Goal: Task Accomplishment & Management: Complete application form

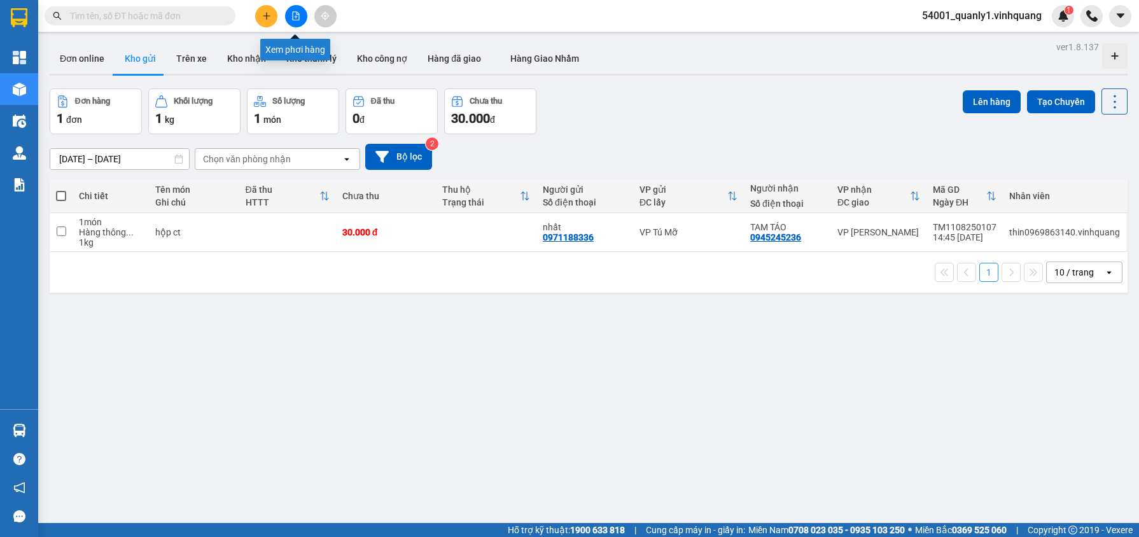
click at [264, 14] on icon "plus" at bounding box center [266, 15] width 9 height 9
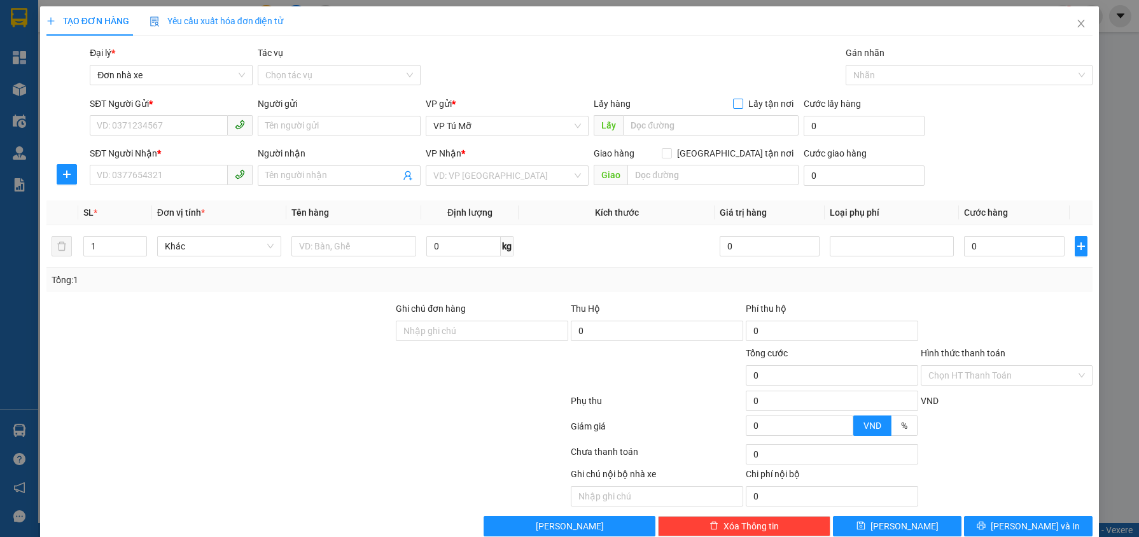
click at [733, 106] on input "Lấy tận nơi" at bounding box center [737, 103] width 9 height 9
checkbox input "true"
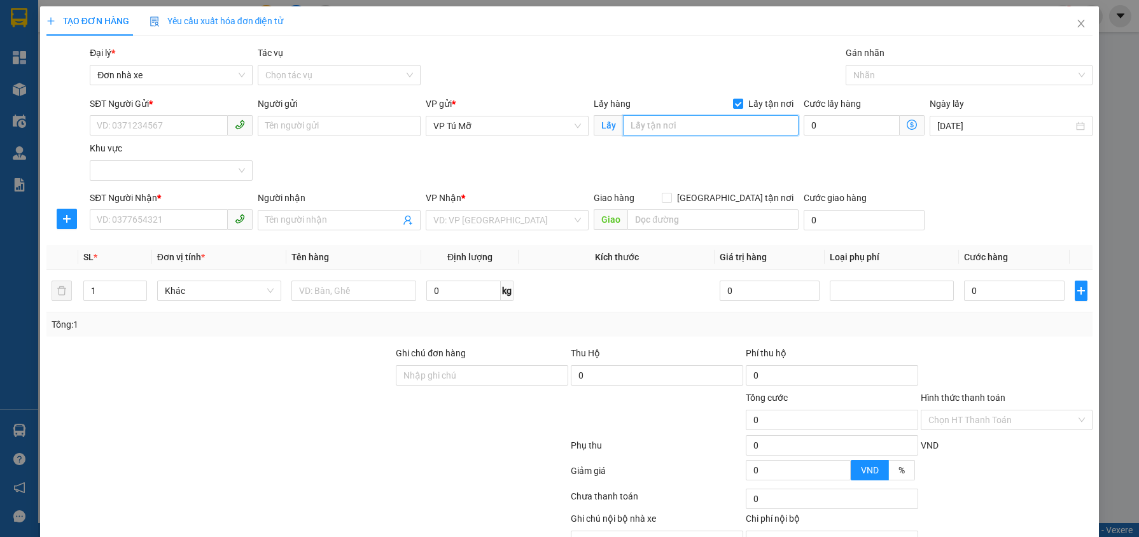
click at [664, 118] on input "text" at bounding box center [711, 125] width 176 height 20
type input "chung cư Thăng Long Numberone, Cầu Giấy, Hà Nội"
click at [900, 119] on span at bounding box center [912, 125] width 25 height 20
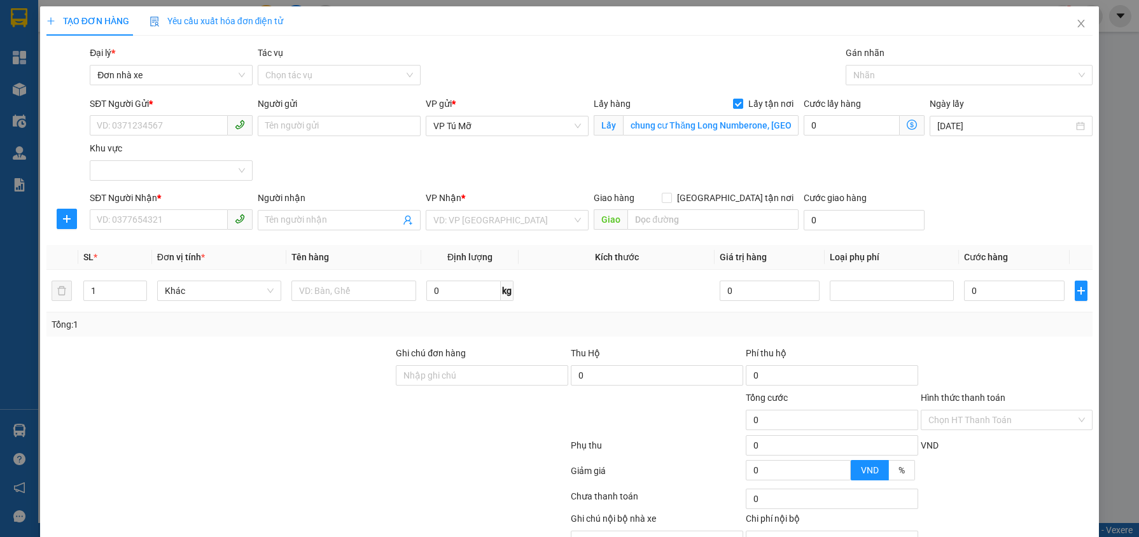
click at [907, 120] on icon "dollar-circle" at bounding box center [912, 125] width 10 height 10
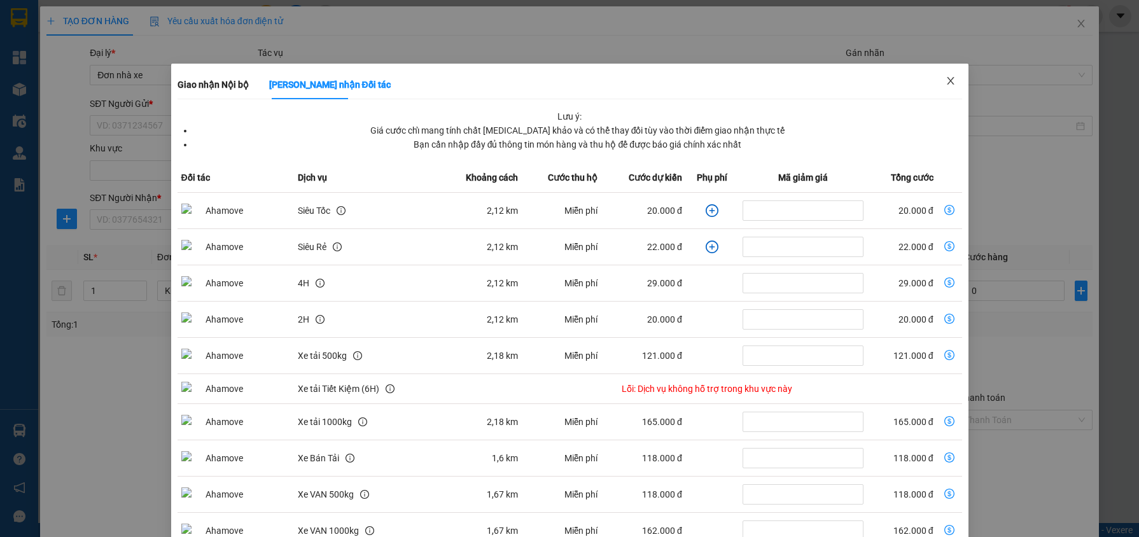
click at [945, 78] on icon "close" at bounding box center [950, 81] width 10 height 10
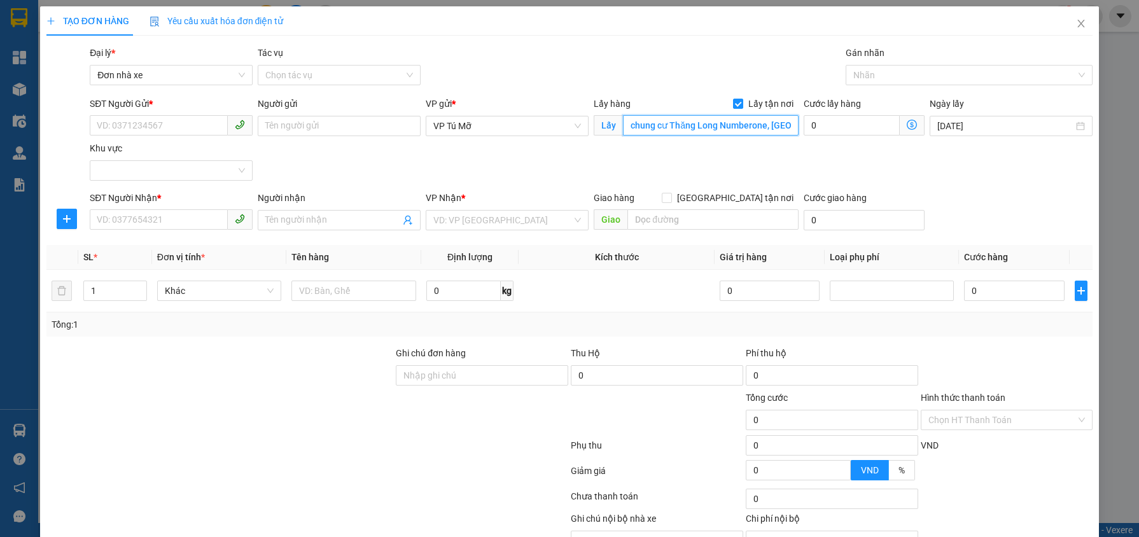
click at [657, 124] on input "chung cư Thăng Long Numberone, Cầu Giấy, Hà Nội" at bounding box center [711, 125] width 176 height 20
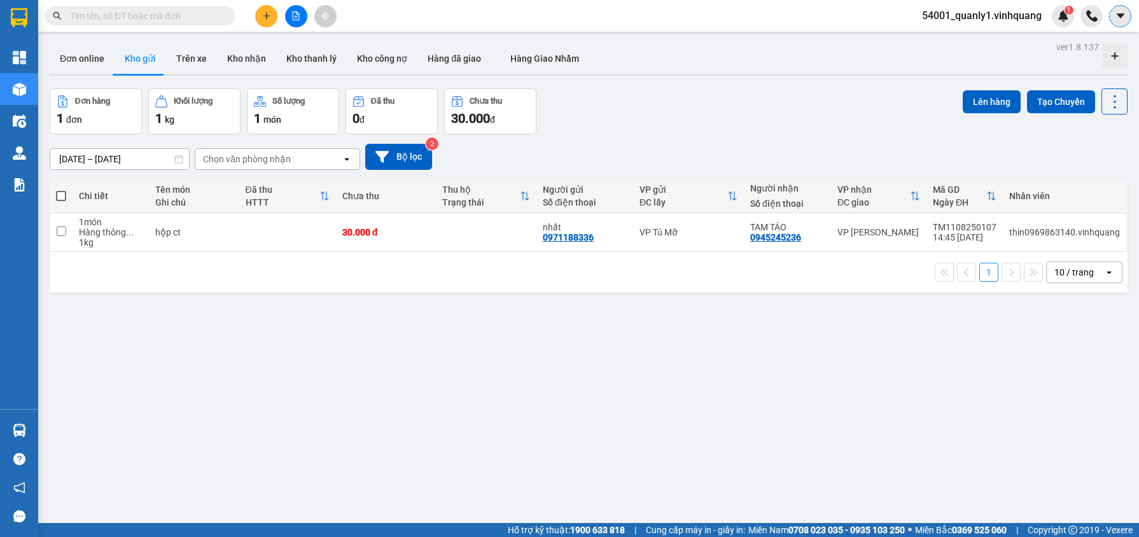
click at [1115, 17] on icon "caret-down" at bounding box center [1120, 15] width 11 height 11
click at [1090, 43] on div "Cấu hình nhà xe" at bounding box center [1086, 48] width 64 height 14
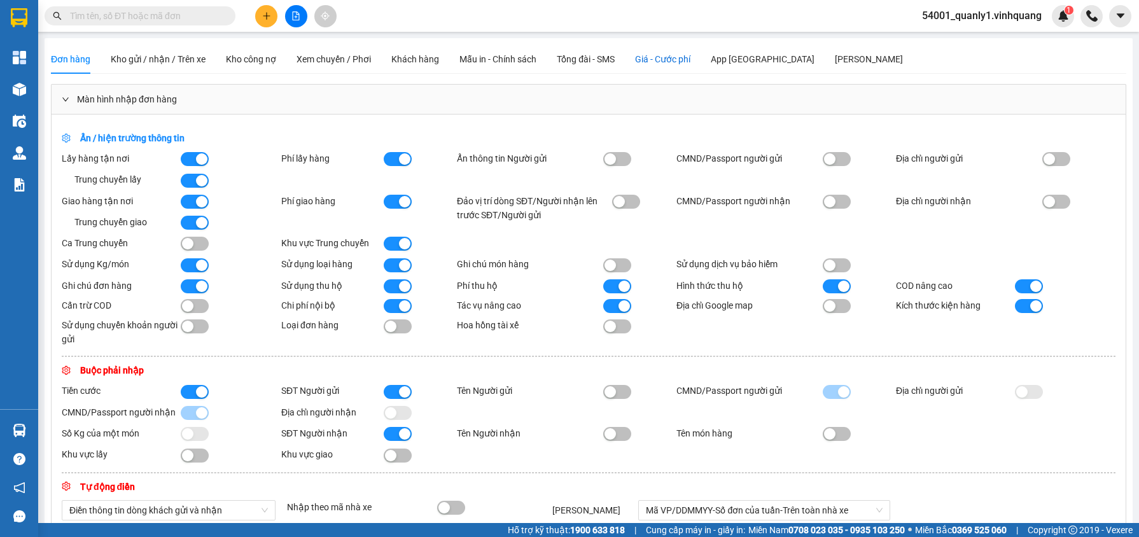
click at [681, 62] on span "Giá - Cước phí" at bounding box center [662, 59] width 55 height 10
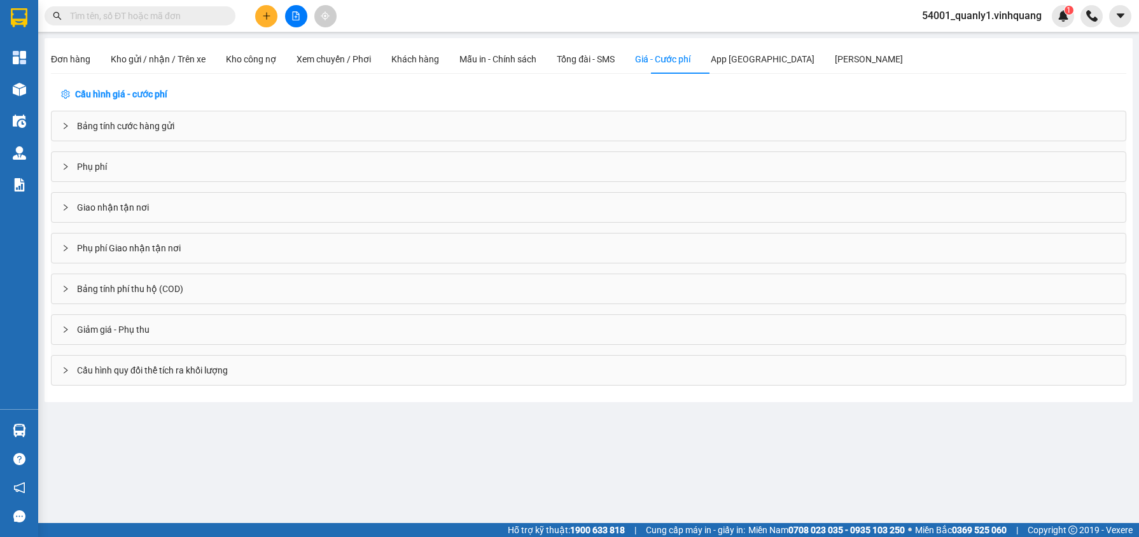
click at [122, 206] on span "Giao nhận tận nơi" at bounding box center [113, 207] width 72 height 14
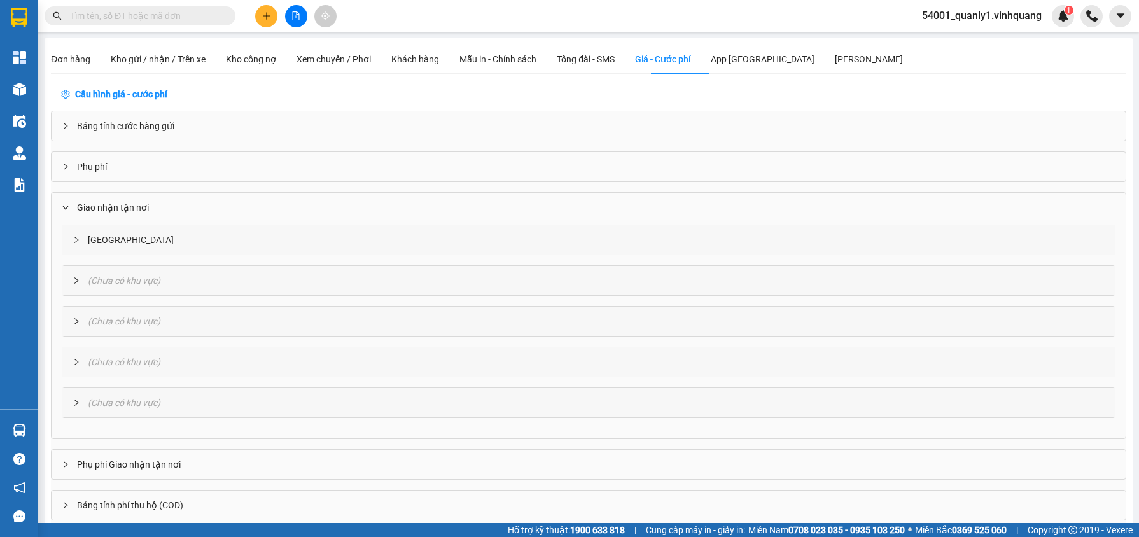
click at [120, 237] on div "Thanh Hóa" at bounding box center [588, 239] width 1052 height 29
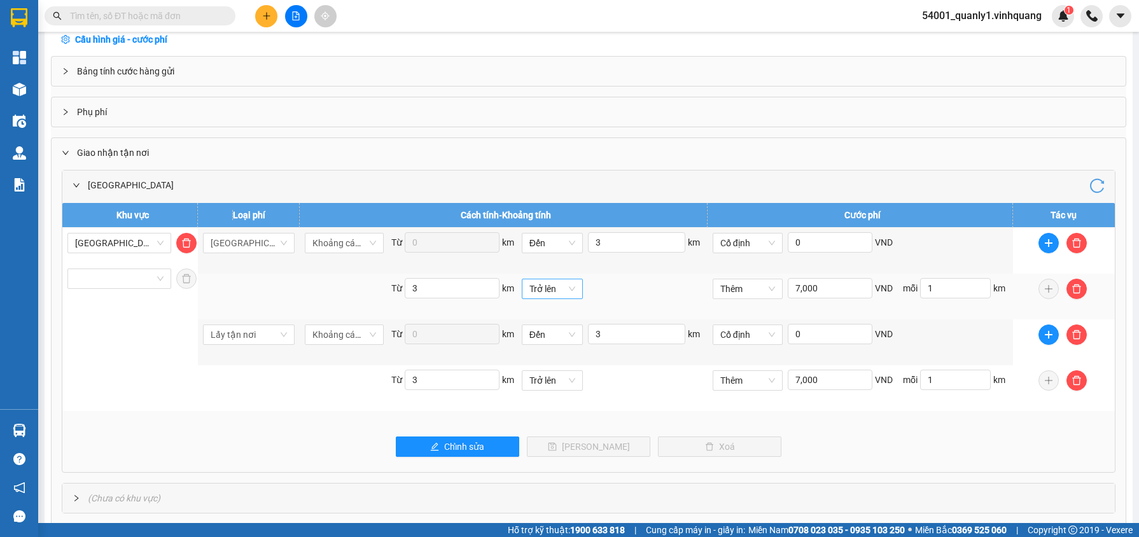
scroll to position [55, 0]
click at [483, 436] on button "Chỉnh sửa" at bounding box center [457, 446] width 123 height 20
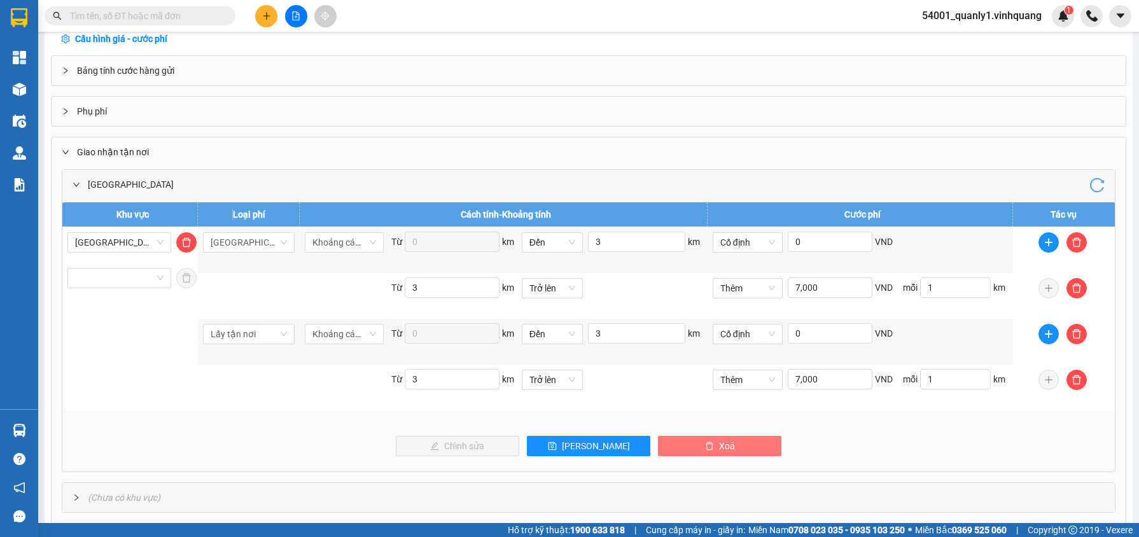
click at [765, 445] on button "Xoá" at bounding box center [719, 446] width 123 height 20
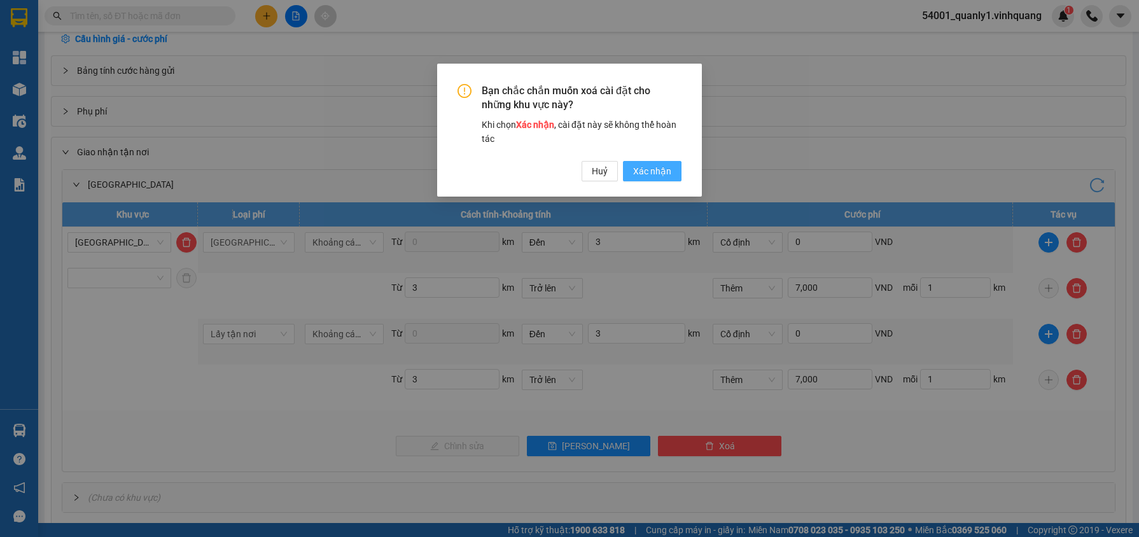
click at [656, 171] on span "Xác nhận" at bounding box center [652, 171] width 38 height 14
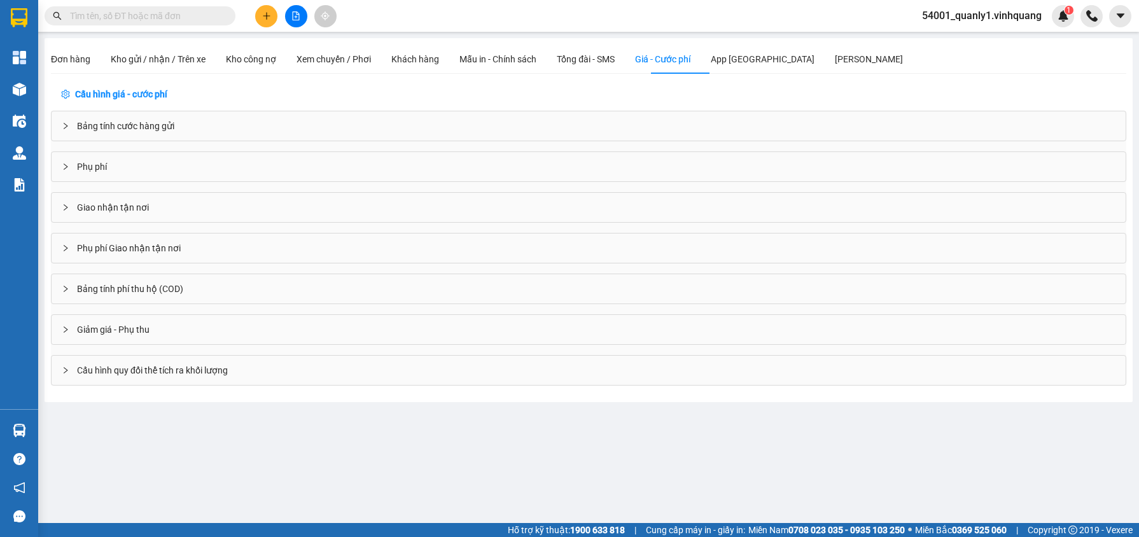
click at [142, 207] on span "Giao nhận tận nơi" at bounding box center [113, 207] width 72 height 14
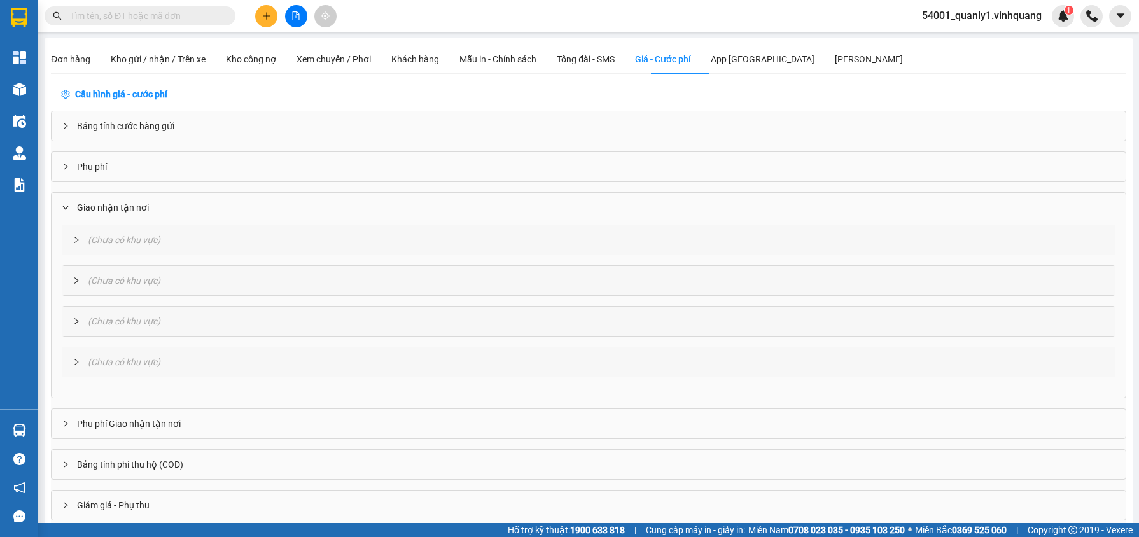
click at [126, 242] on span "Chưa có khu vực" at bounding box center [124, 240] width 66 height 10
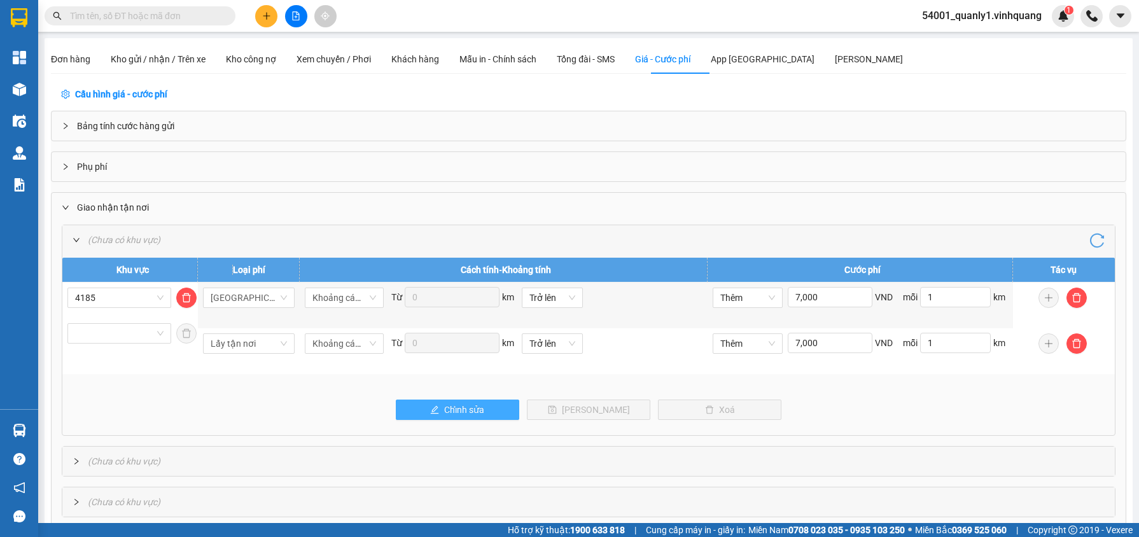
click at [449, 403] on span "Chỉnh sửa" at bounding box center [464, 410] width 40 height 14
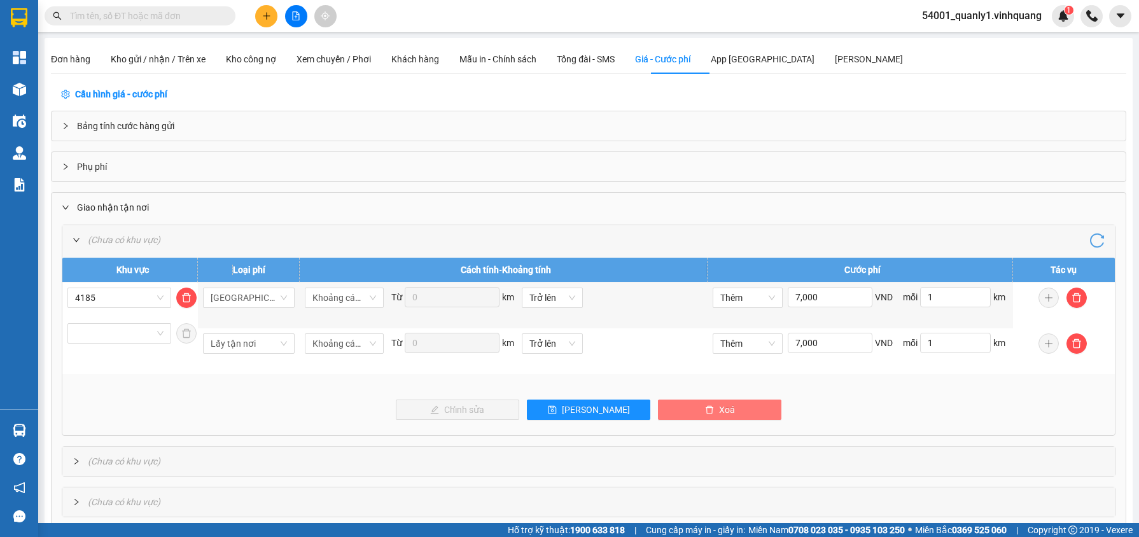
click at [719, 413] on span "Xoá" at bounding box center [727, 410] width 16 height 14
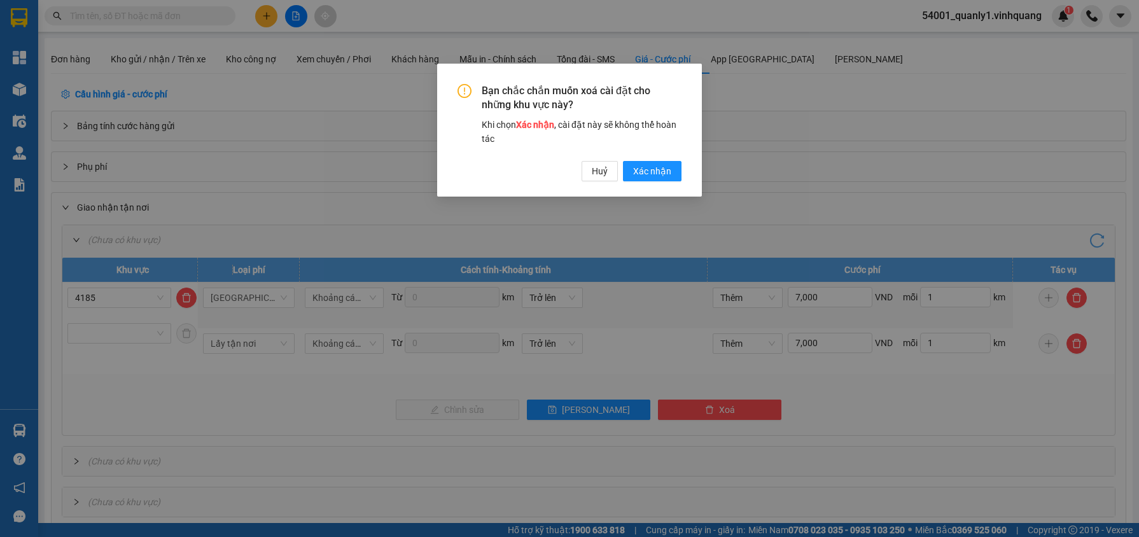
click at [659, 182] on div "Bạn chắc chắn muốn xoá cài đặt cho những khu vực này? Khi chọn [PERSON_NAME] nh…" at bounding box center [569, 130] width 265 height 133
click at [661, 172] on span "Xác nhận" at bounding box center [652, 171] width 38 height 14
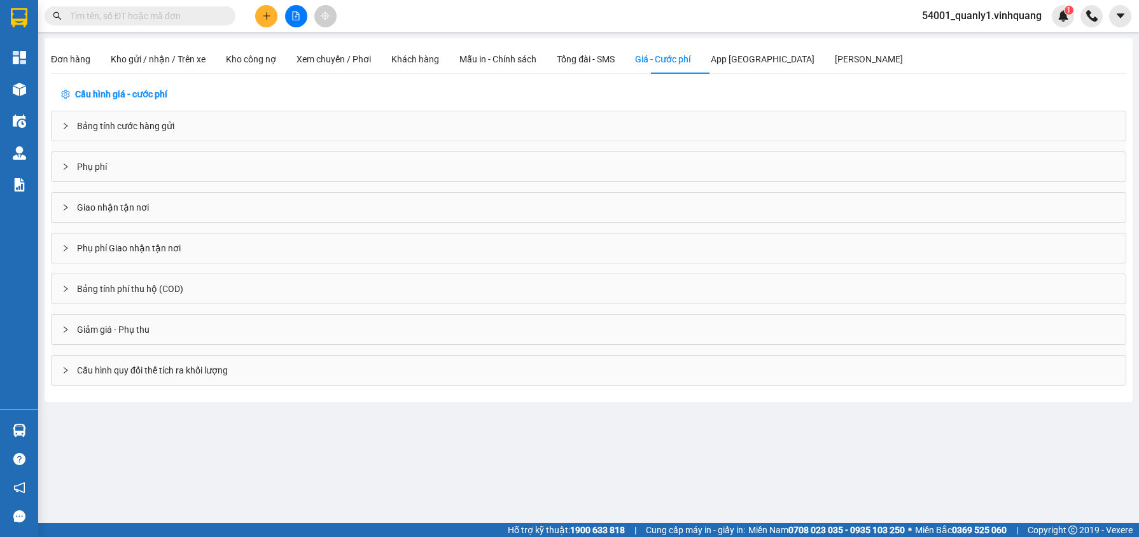
click at [131, 203] on span "Giao nhận tận nơi" at bounding box center [113, 207] width 72 height 14
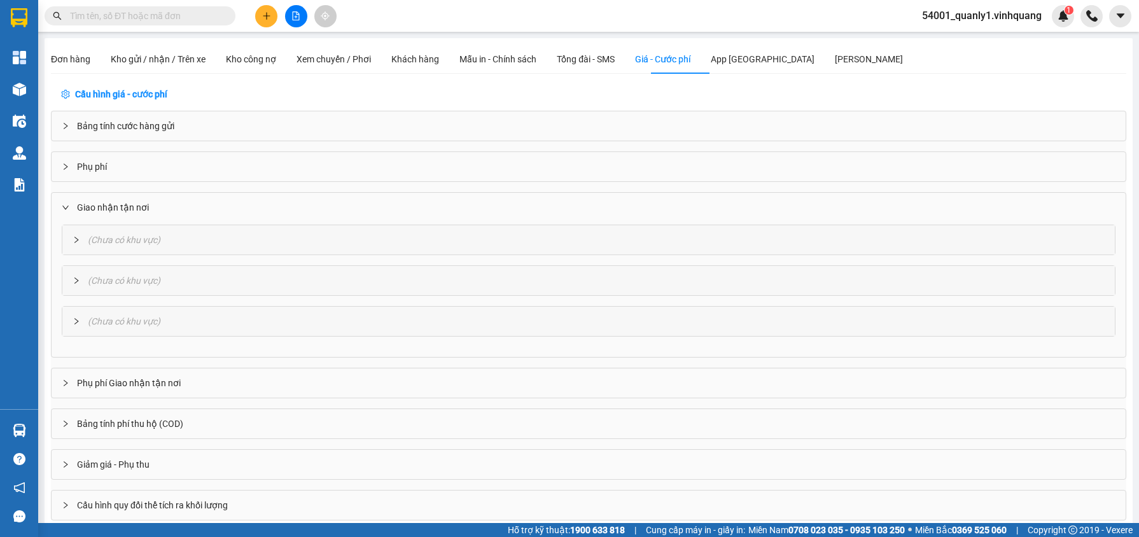
click at [143, 205] on span "Giao nhận tận nơi" at bounding box center [113, 207] width 72 height 14
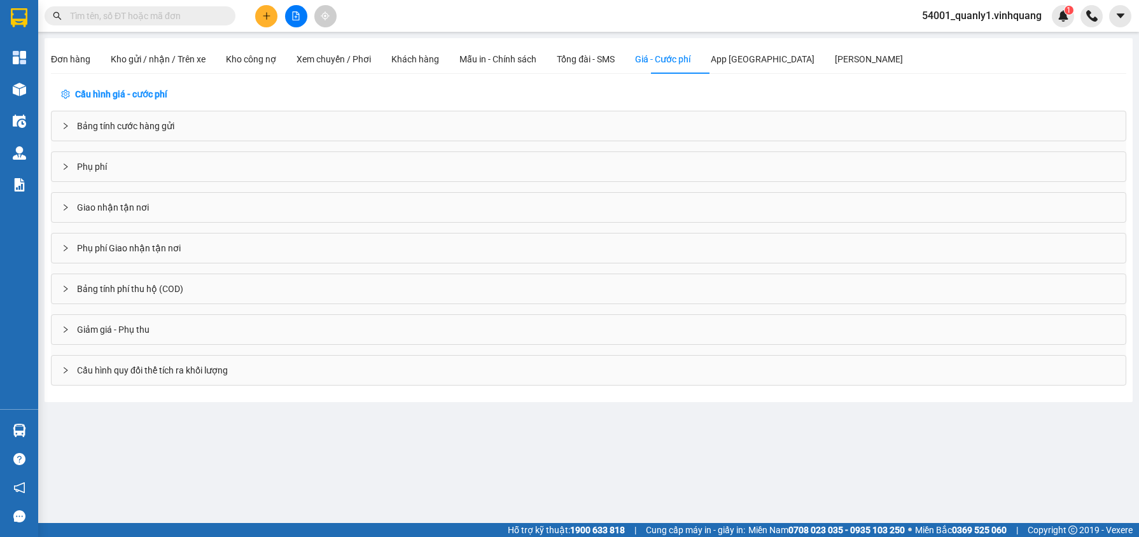
click at [188, 213] on div "Giao nhận tận nơi" at bounding box center [589, 207] width 1074 height 29
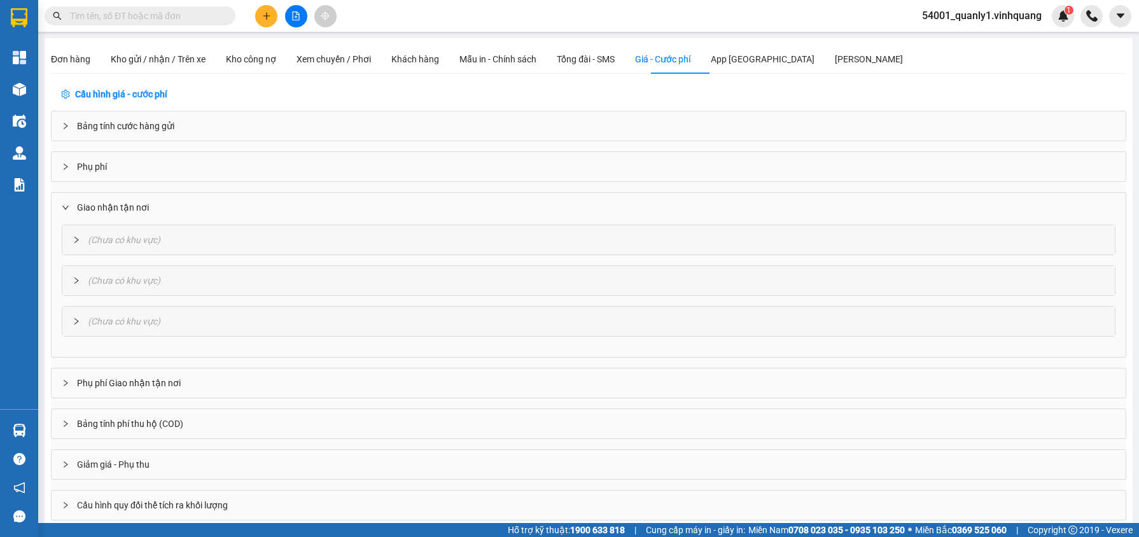
click at [123, 249] on div "( Chưa có khu vực )" at bounding box center [588, 239] width 1052 height 29
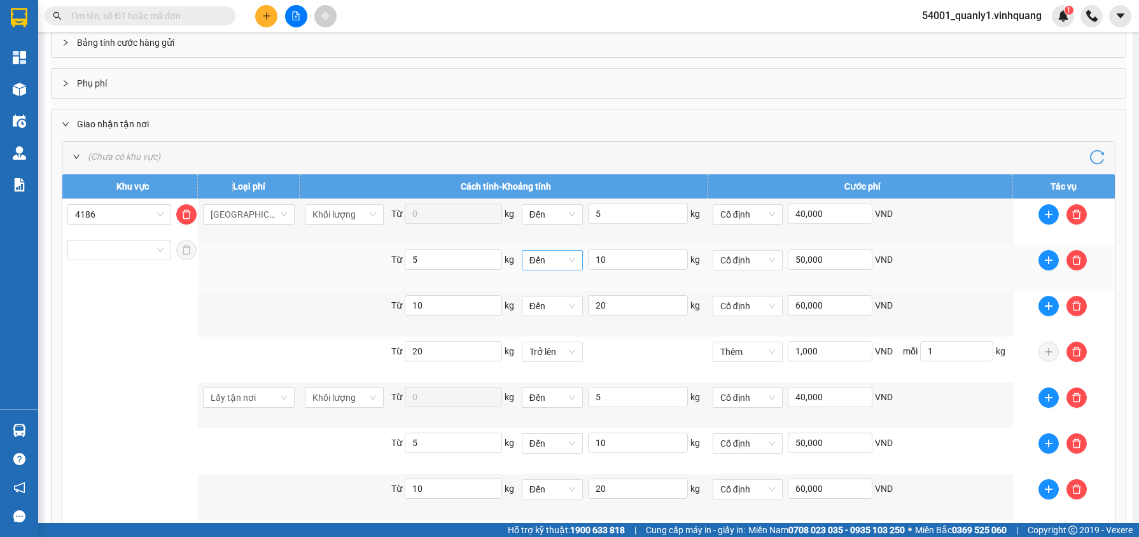
scroll to position [91, 0]
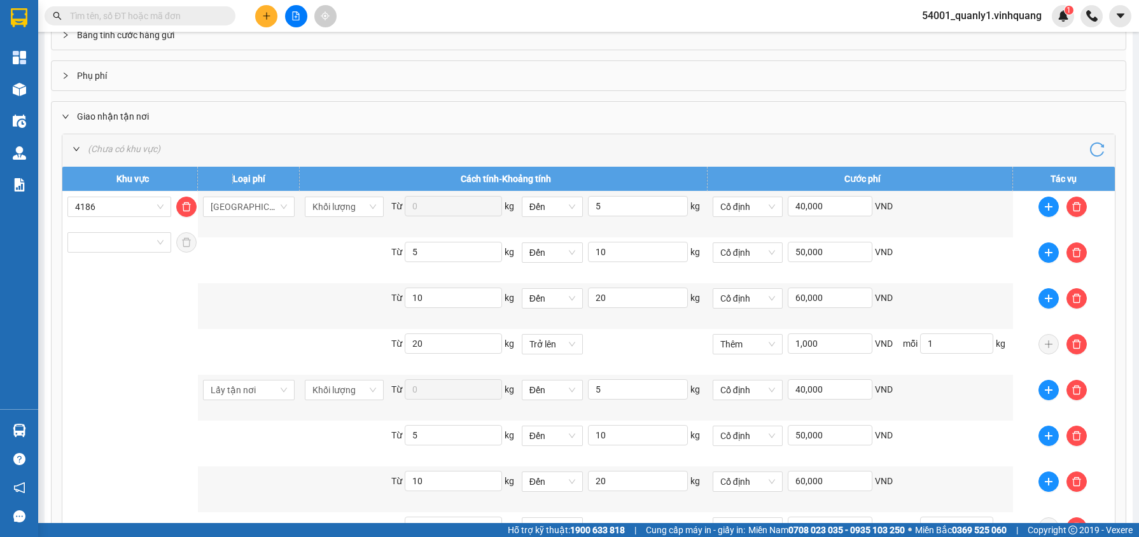
click at [142, 109] on span "Giao nhận tận nơi" at bounding box center [113, 116] width 72 height 14
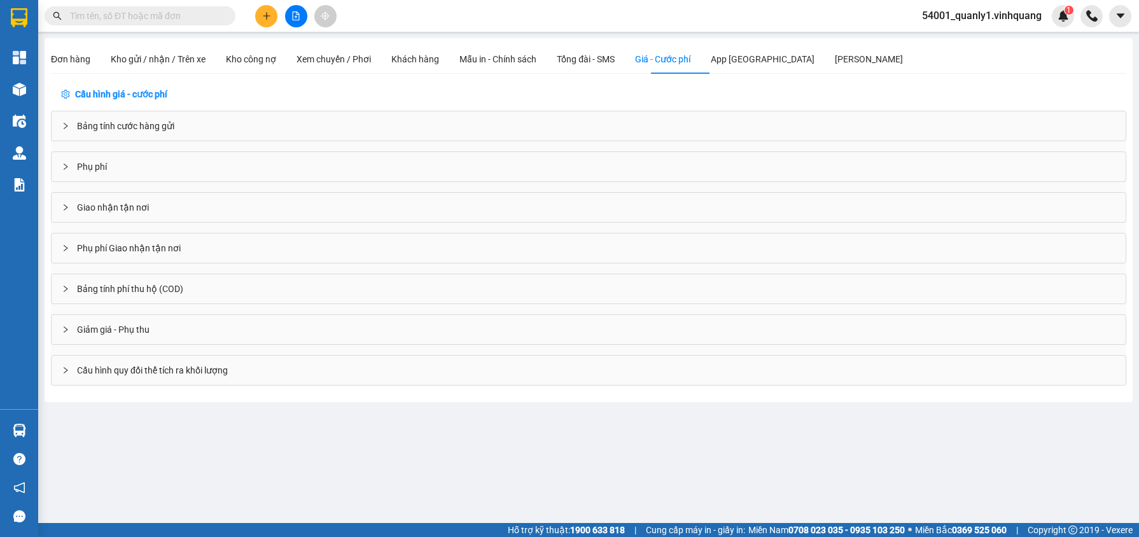
scroll to position [0, 0]
click at [156, 213] on div "Giao nhận tận nơi" at bounding box center [589, 207] width 1074 height 29
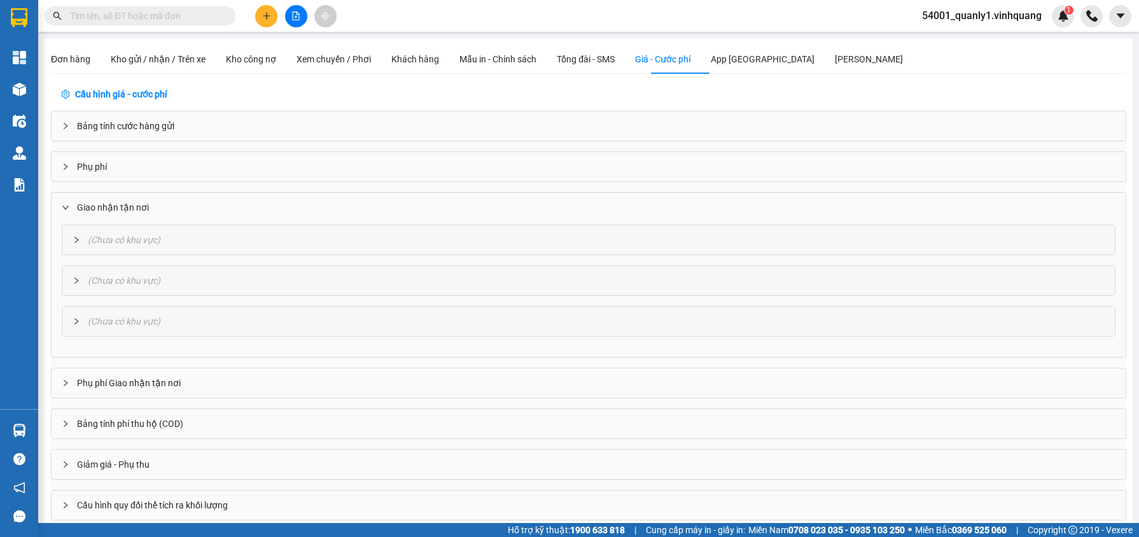
click at [153, 238] on span "Chưa có khu vực" at bounding box center [124, 240] width 66 height 10
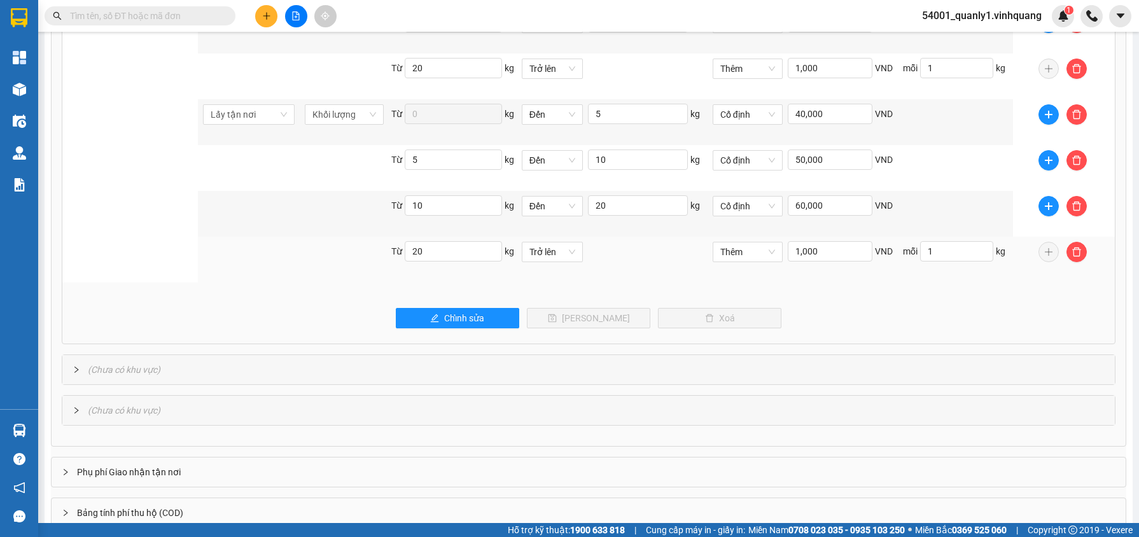
scroll to position [470, 0]
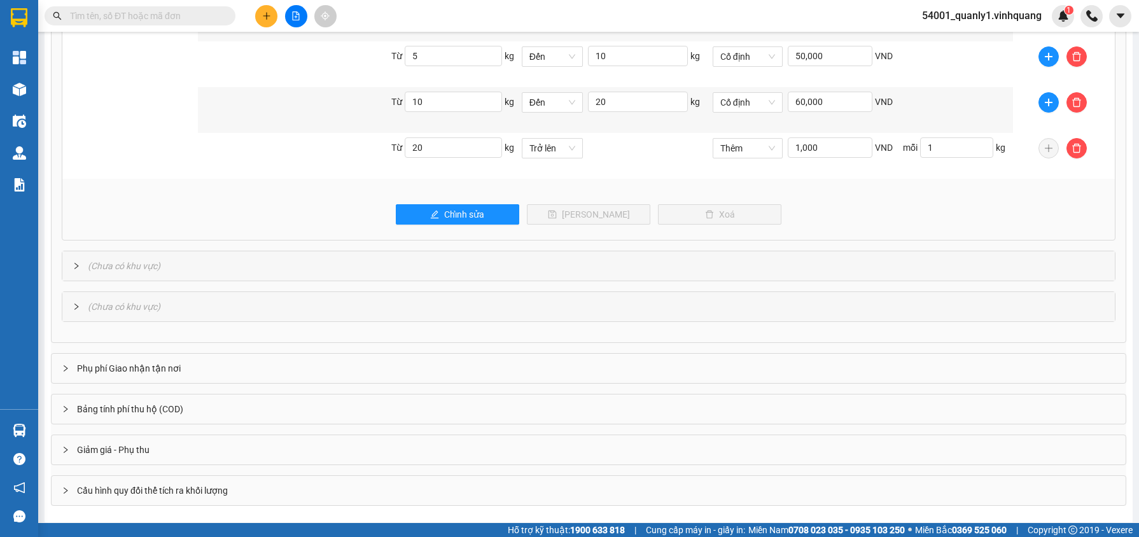
click at [170, 367] on span "Phụ phí Giao nhận tận nơi" at bounding box center [129, 368] width 104 height 14
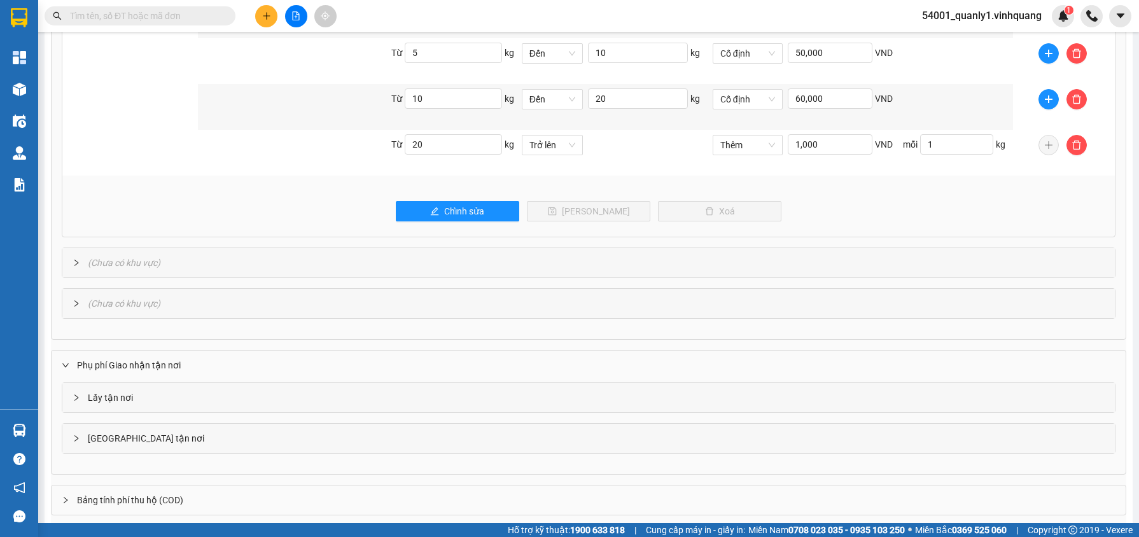
click at [152, 393] on div "Lấy tận nơi" at bounding box center [588, 397] width 1052 height 29
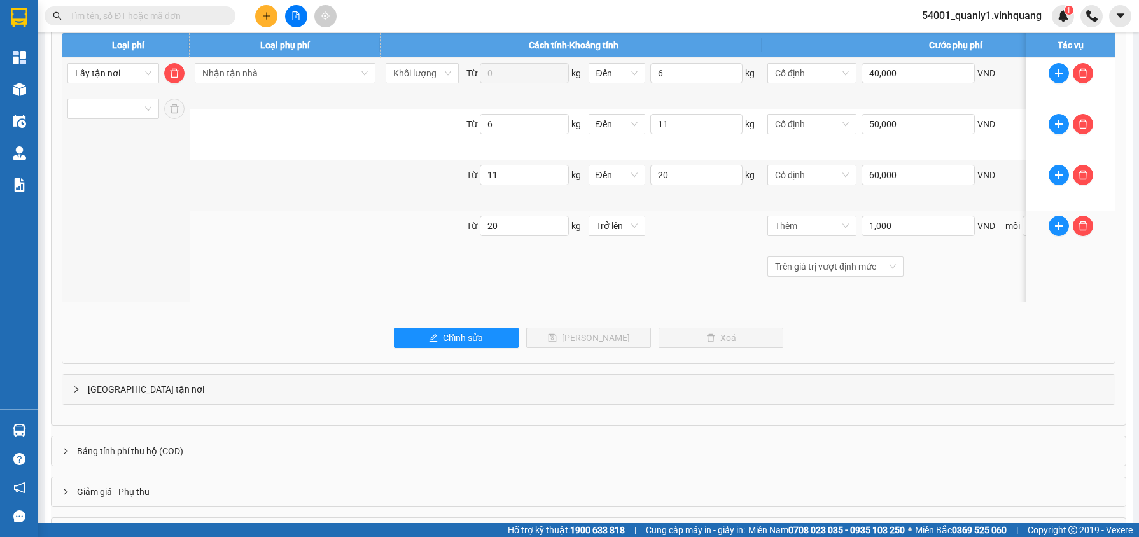
scroll to position [901, 0]
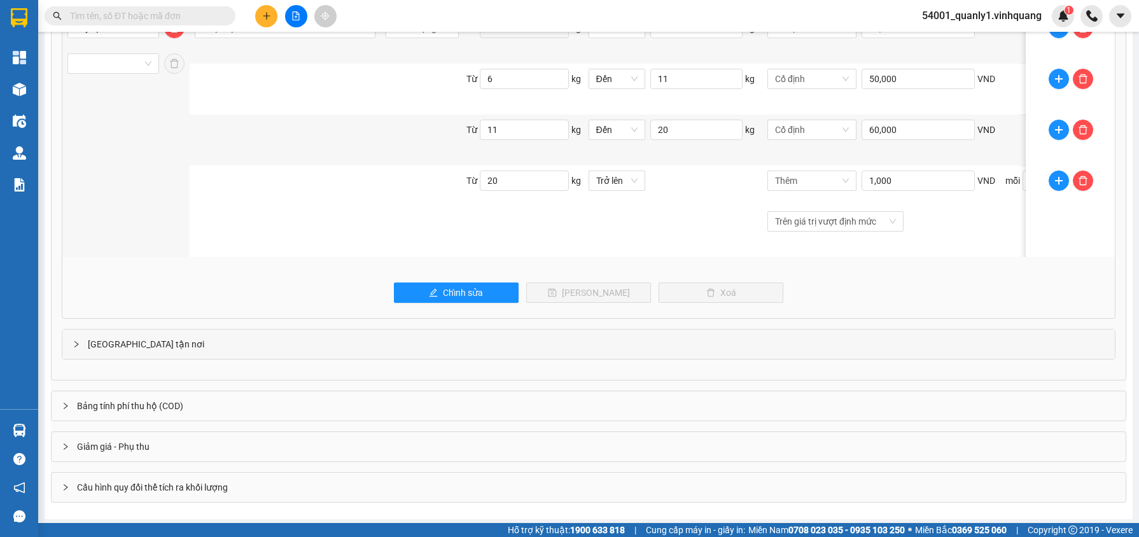
click at [139, 342] on div "[GEOGRAPHIC_DATA] tận nơi" at bounding box center [588, 344] width 1052 height 29
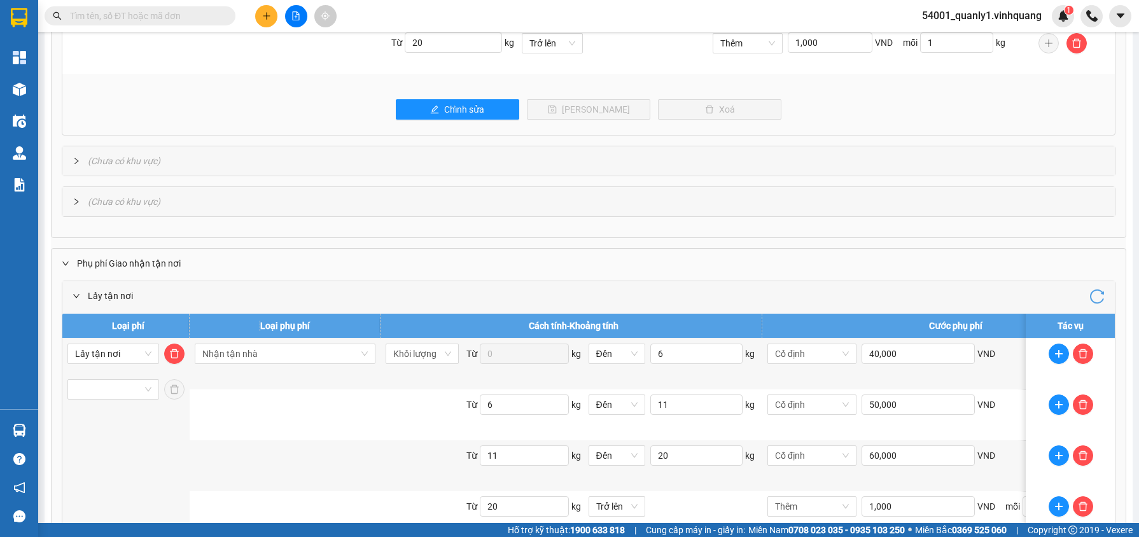
scroll to position [41, 0]
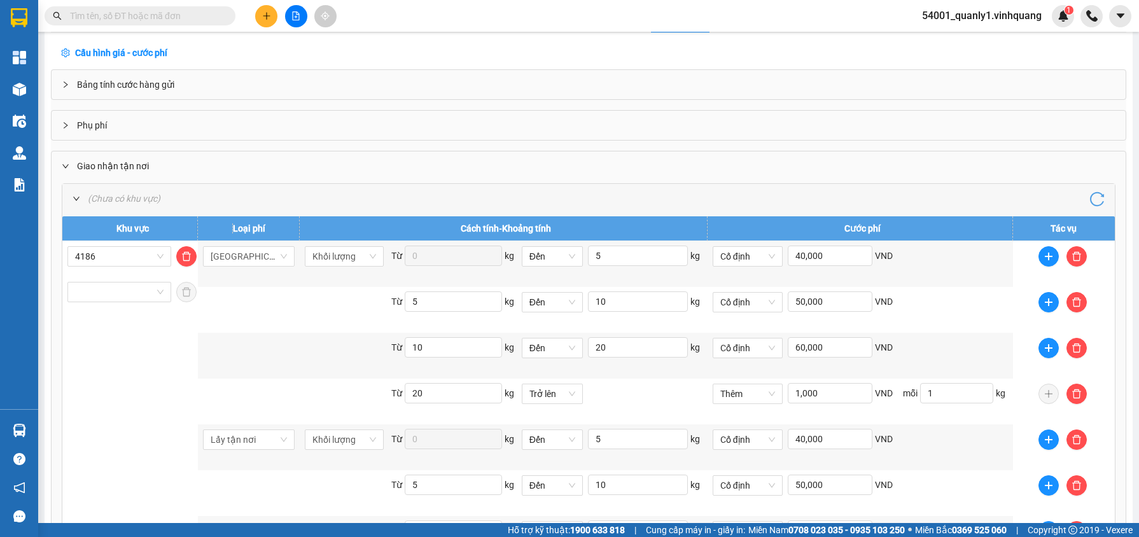
click at [74, 171] on div at bounding box center [69, 166] width 15 height 14
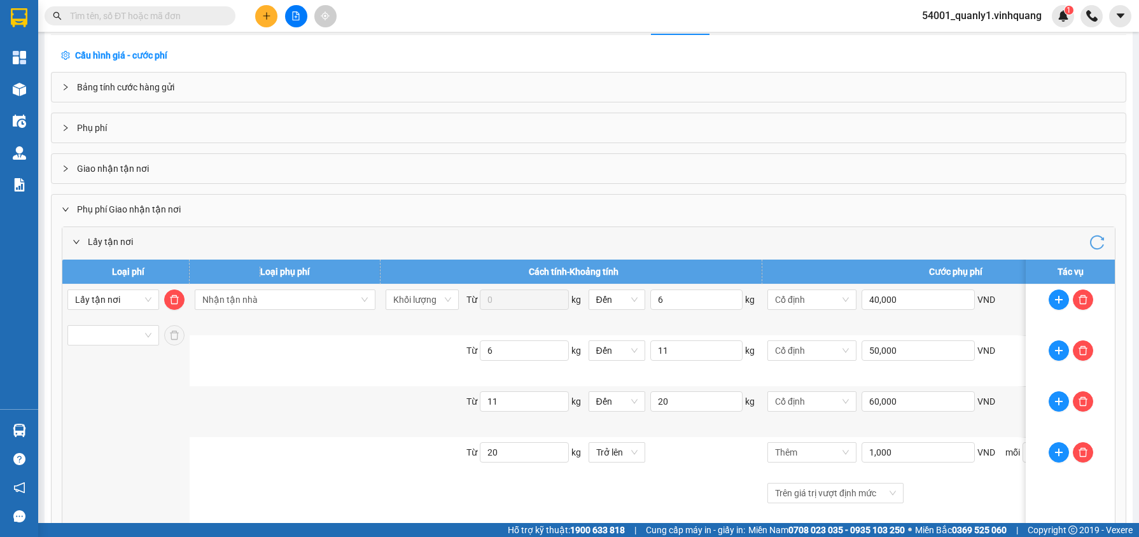
scroll to position [38, 0]
click at [74, 171] on div at bounding box center [69, 169] width 15 height 14
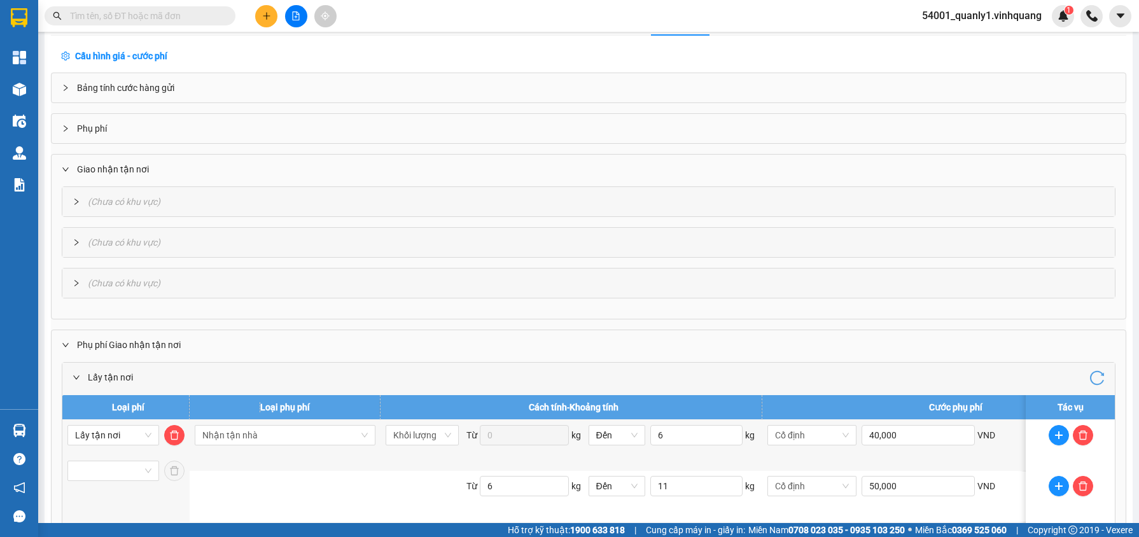
click at [125, 247] on div "( Chưa có khu vực )" at bounding box center [588, 242] width 1052 height 29
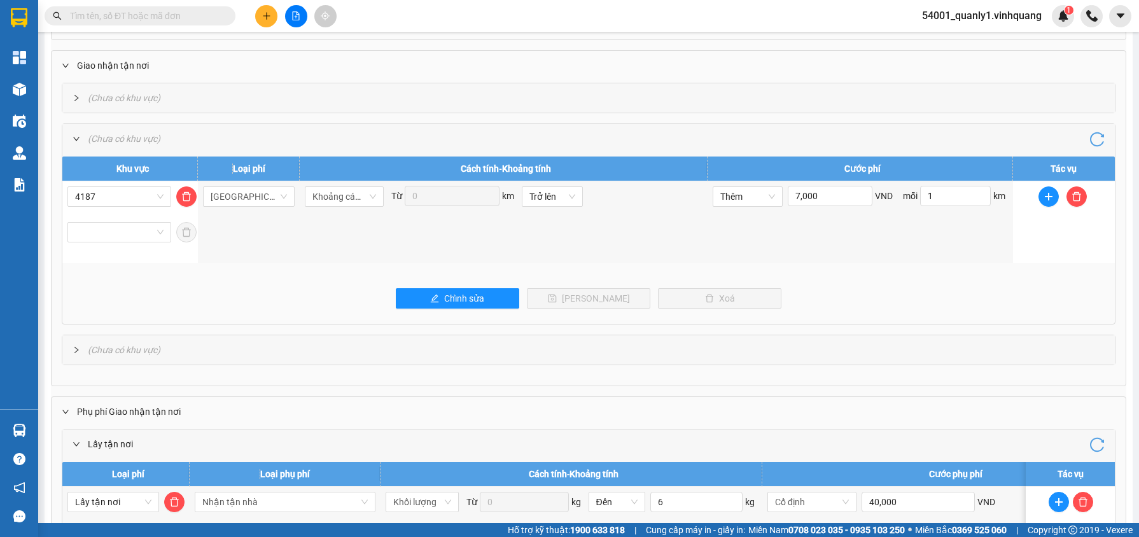
scroll to position [147, 0]
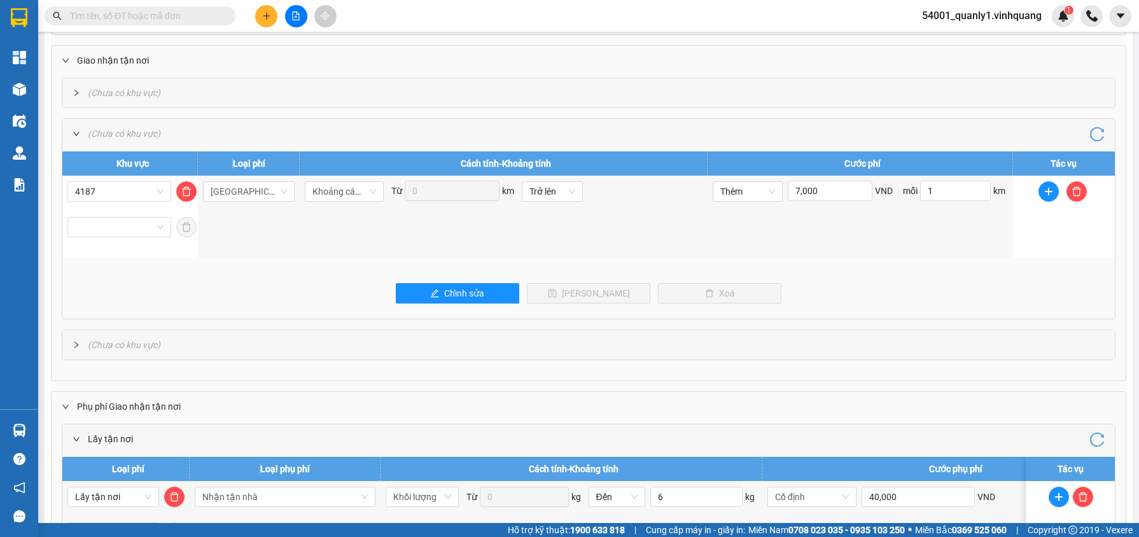
click at [151, 343] on span "Chưa có khu vực" at bounding box center [124, 345] width 66 height 10
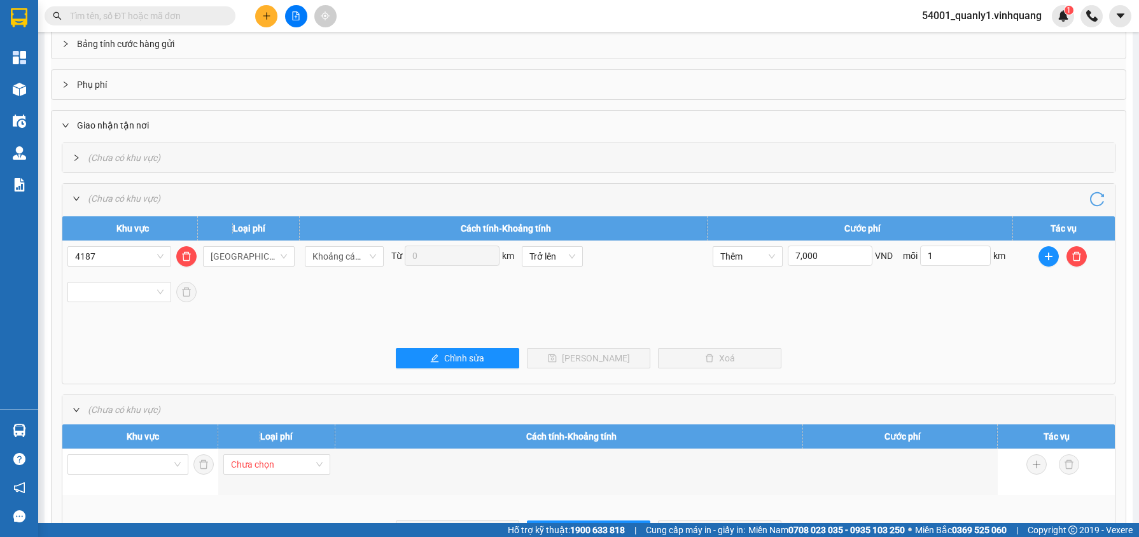
scroll to position [0, 0]
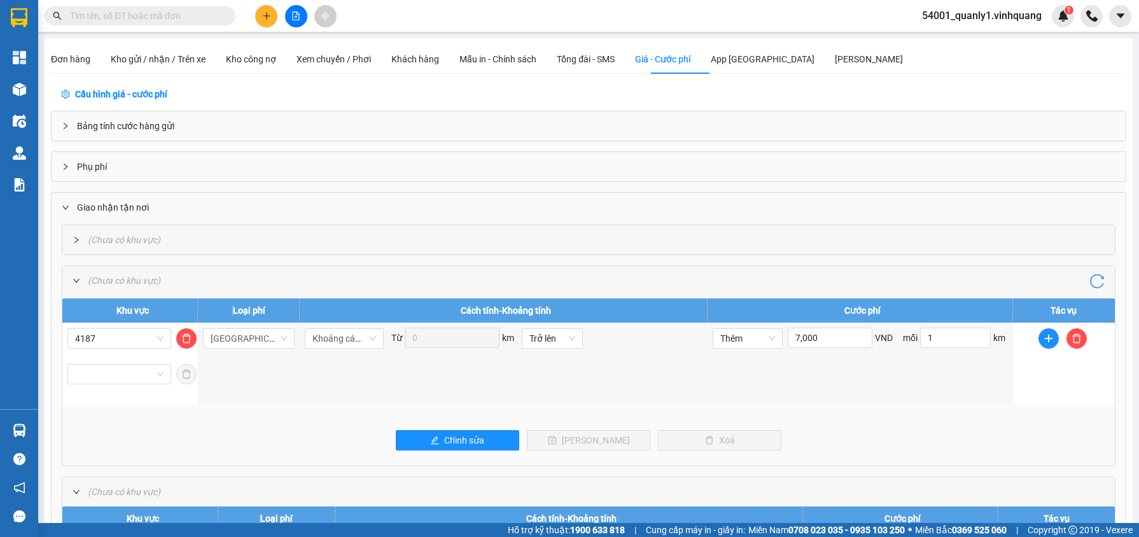
click at [152, 240] on span "Chưa có khu vực" at bounding box center [124, 240] width 66 height 10
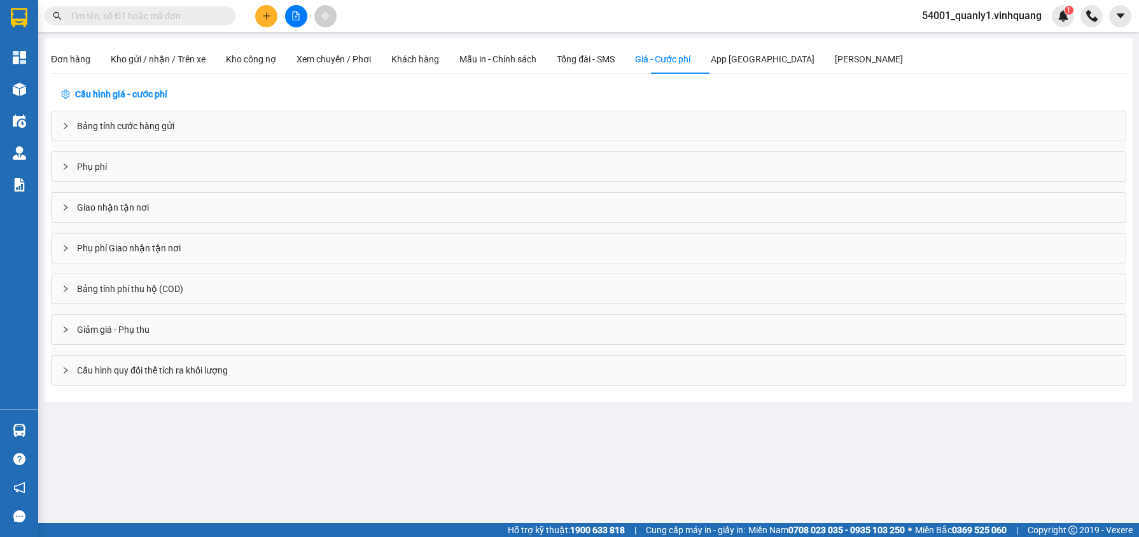
click at [174, 127] on div "Bảng tính cước hàng gửi" at bounding box center [589, 125] width 1074 height 29
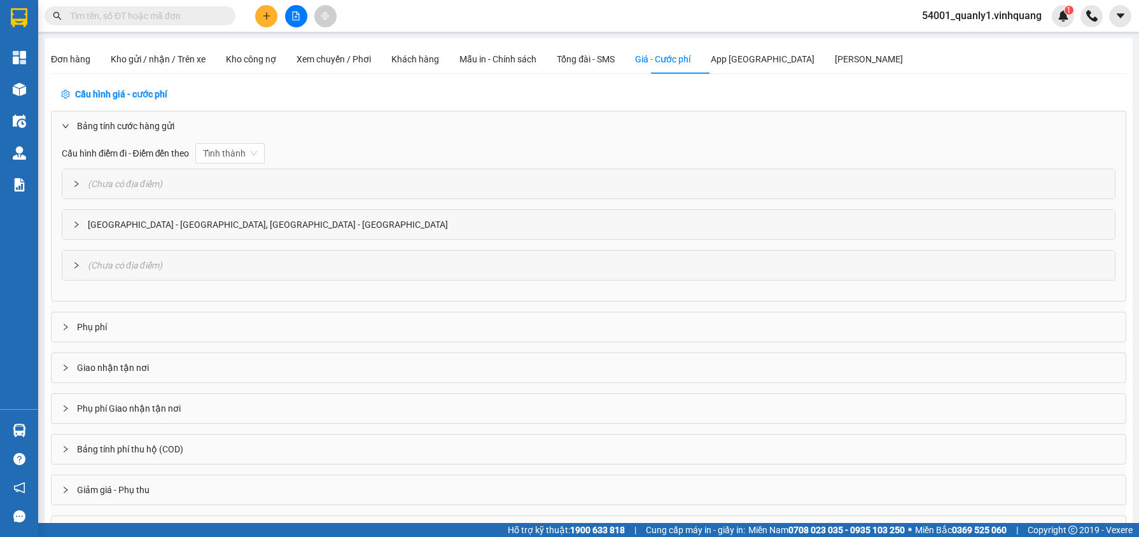
click at [176, 210] on div "[GEOGRAPHIC_DATA] - [GEOGRAPHIC_DATA], [GEOGRAPHIC_DATA] - [GEOGRAPHIC_DATA]" at bounding box center [588, 224] width 1052 height 29
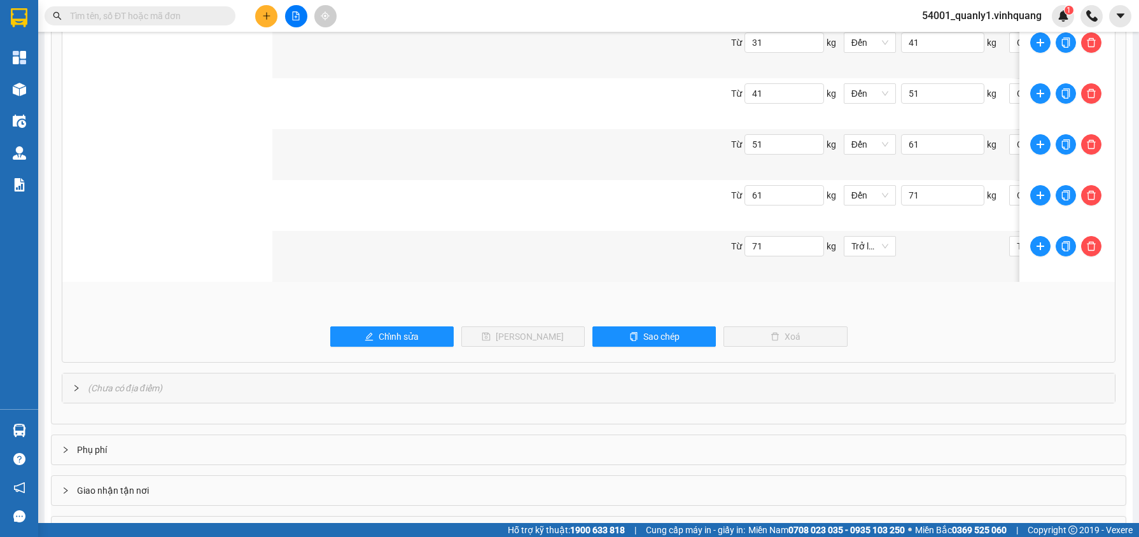
scroll to position [634, 0]
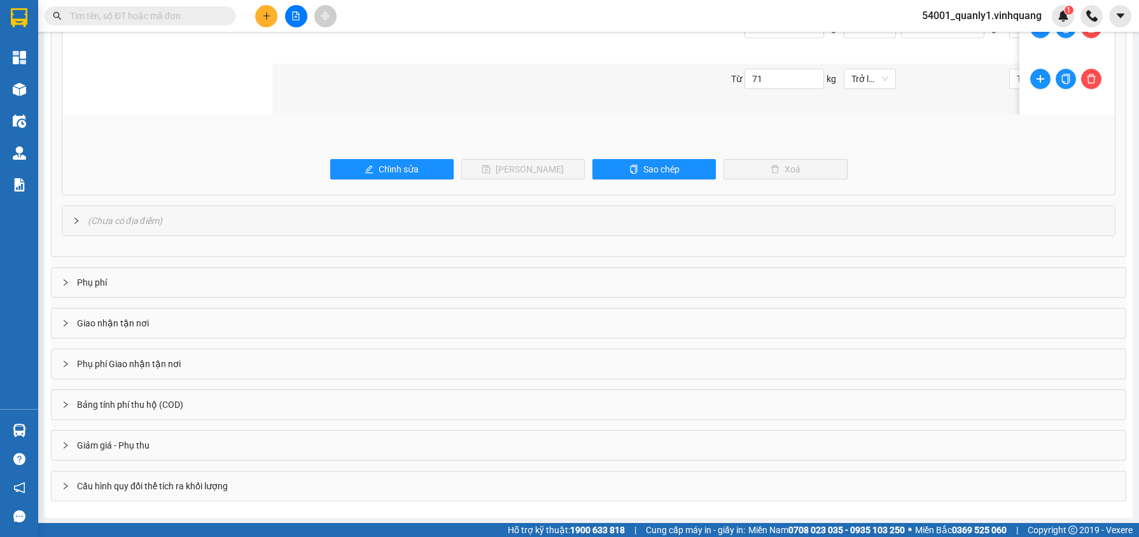
click at [152, 281] on div "Phụ phí" at bounding box center [589, 282] width 1074 height 29
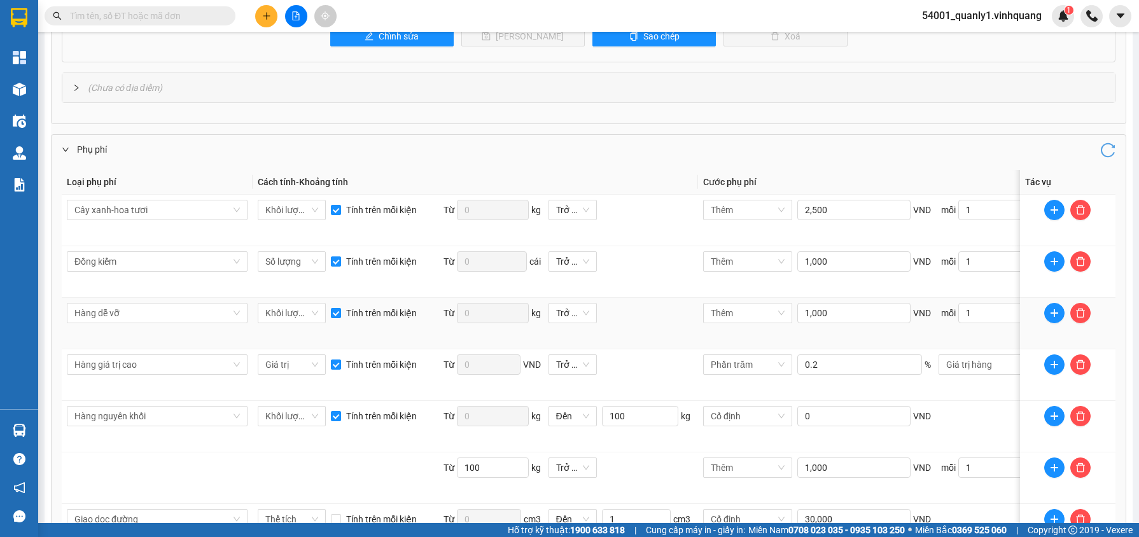
scroll to position [1150, 0]
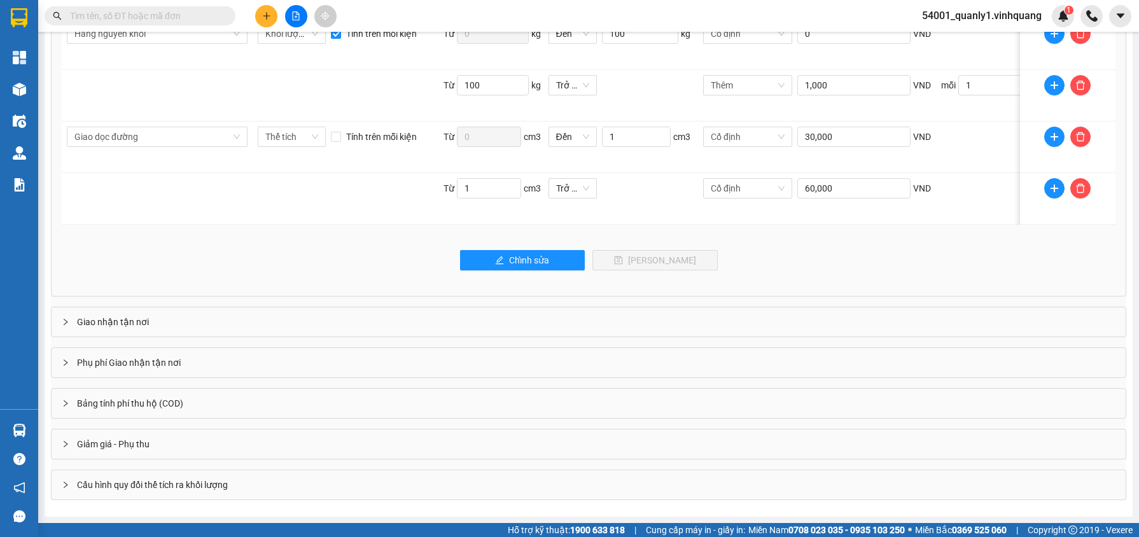
click at [134, 312] on div "Giao nhận tận nơi" at bounding box center [589, 321] width 1074 height 29
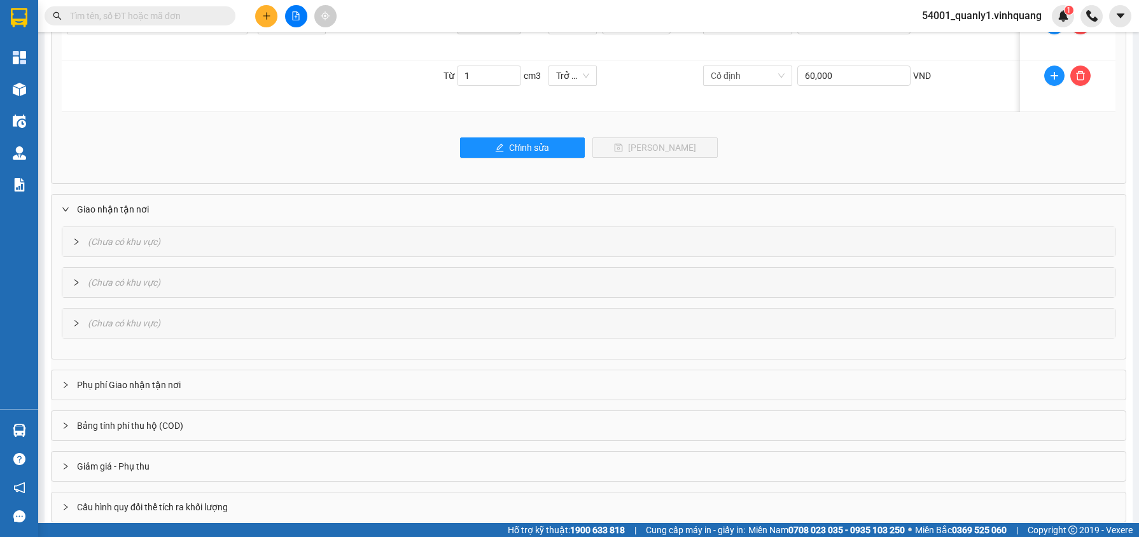
scroll to position [1283, 0]
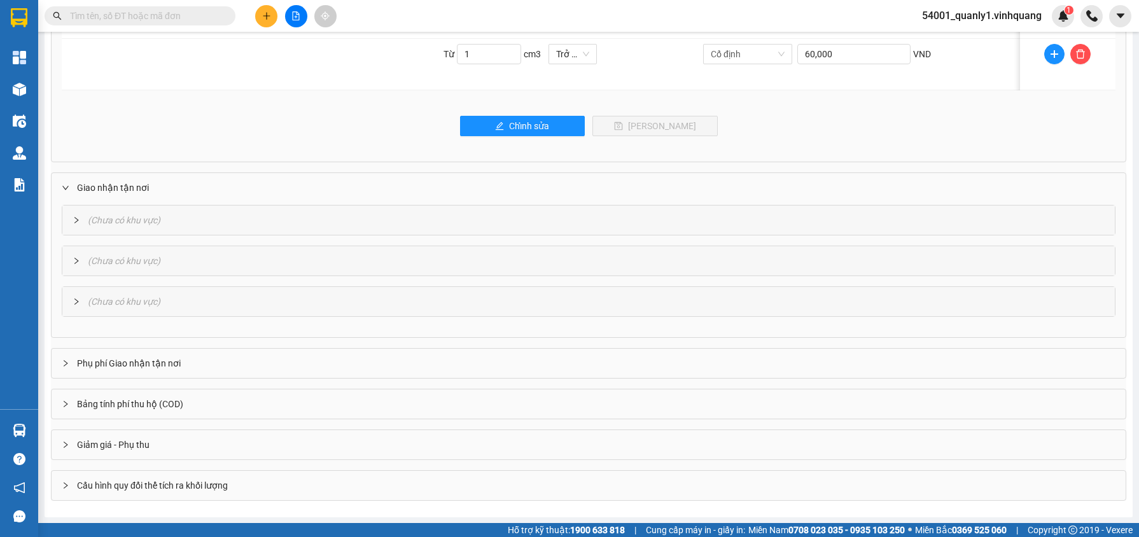
click at [209, 211] on div "( Chưa có khu vực )" at bounding box center [588, 220] width 1052 height 29
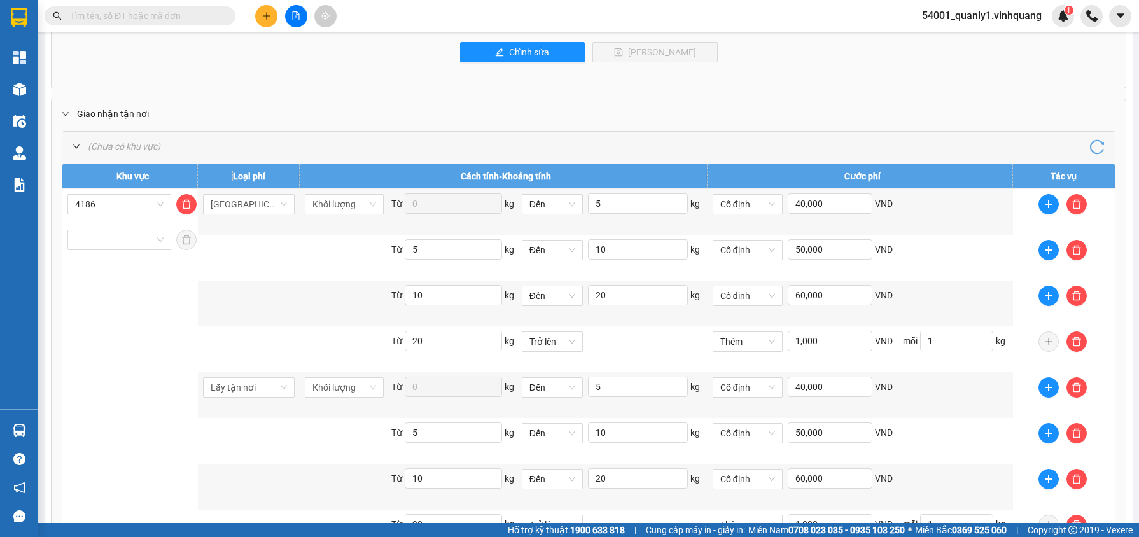
scroll to position [1372, 0]
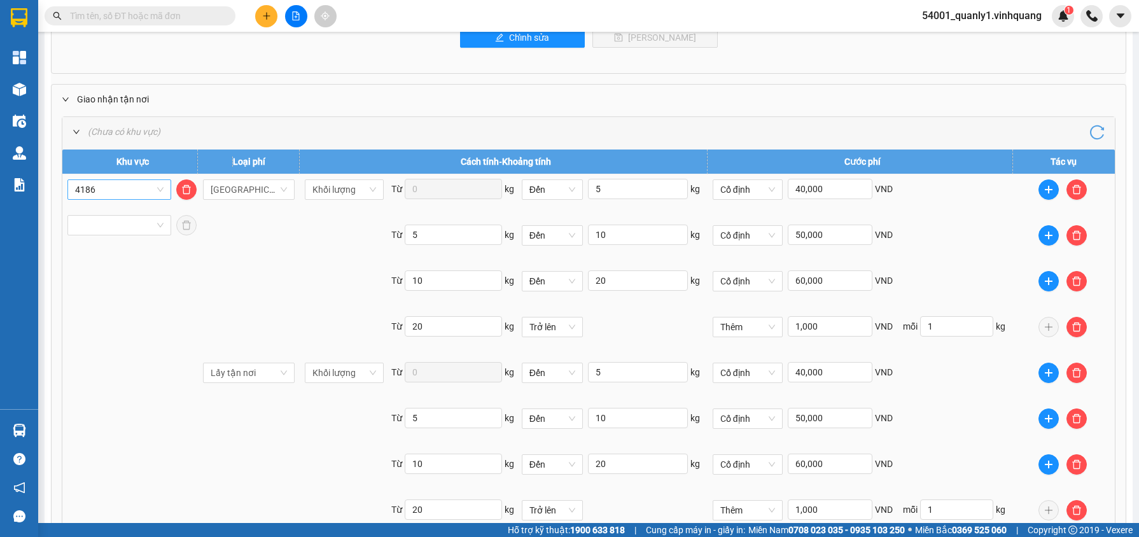
click at [139, 199] on span "4186" at bounding box center [119, 189] width 88 height 19
click at [129, 211] on div "[GEOGRAPHIC_DATA]" at bounding box center [121, 218] width 94 height 14
click at [186, 193] on icon "delete" at bounding box center [186, 190] width 10 height 10
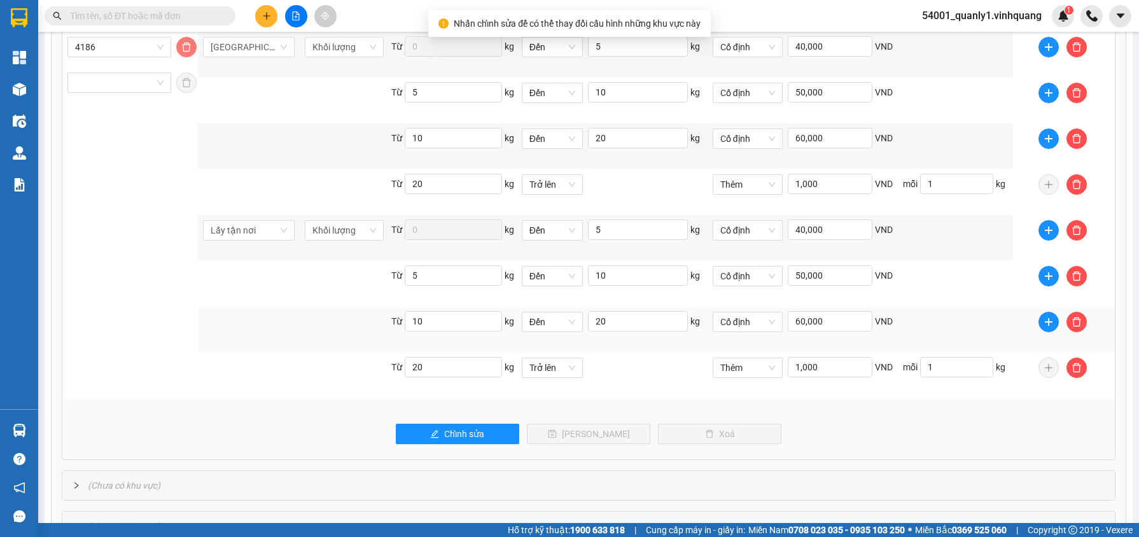
scroll to position [1518, 0]
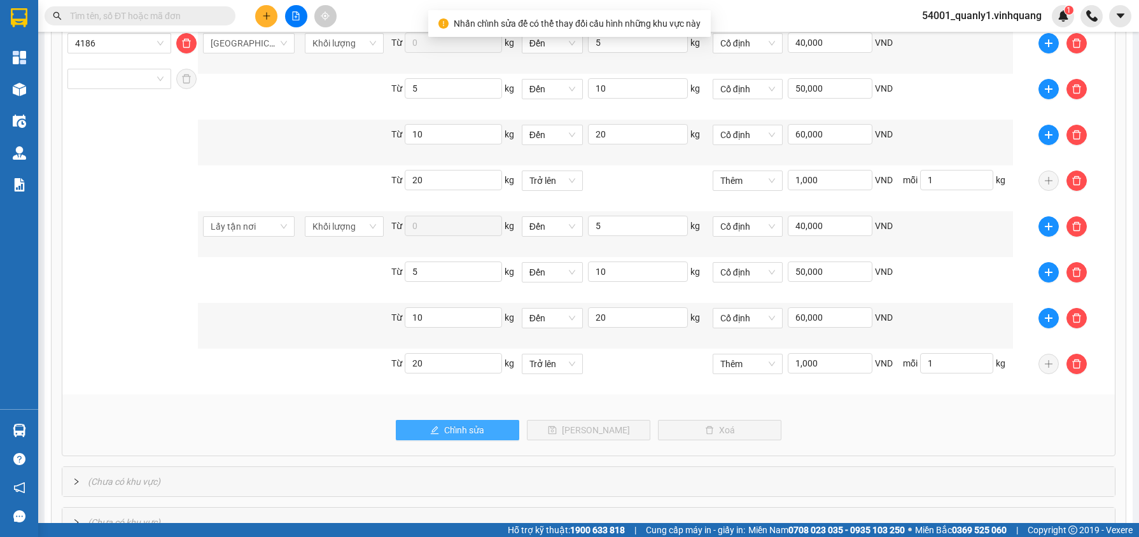
click at [474, 429] on span "Chỉnh sửa" at bounding box center [464, 430] width 40 height 14
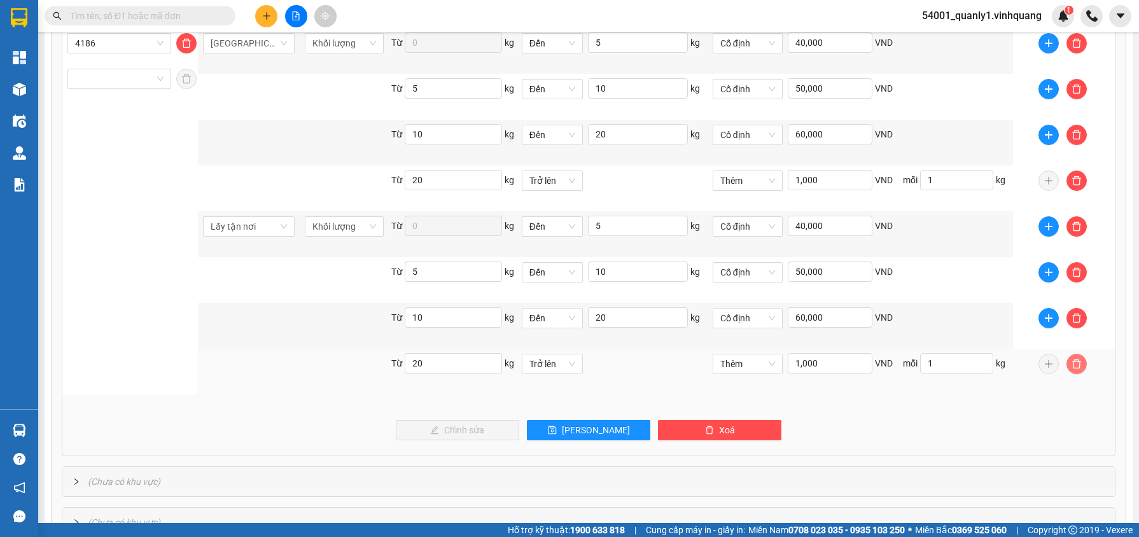
click at [1072, 368] on icon "delete" at bounding box center [1076, 363] width 9 height 9
click at [1073, 361] on icon "delete" at bounding box center [1076, 364] width 10 height 10
click at [1073, 373] on button "button" at bounding box center [1076, 364] width 20 height 20
click at [1067, 408] on span "Loại phí" at bounding box center [1064, 412] width 31 height 10
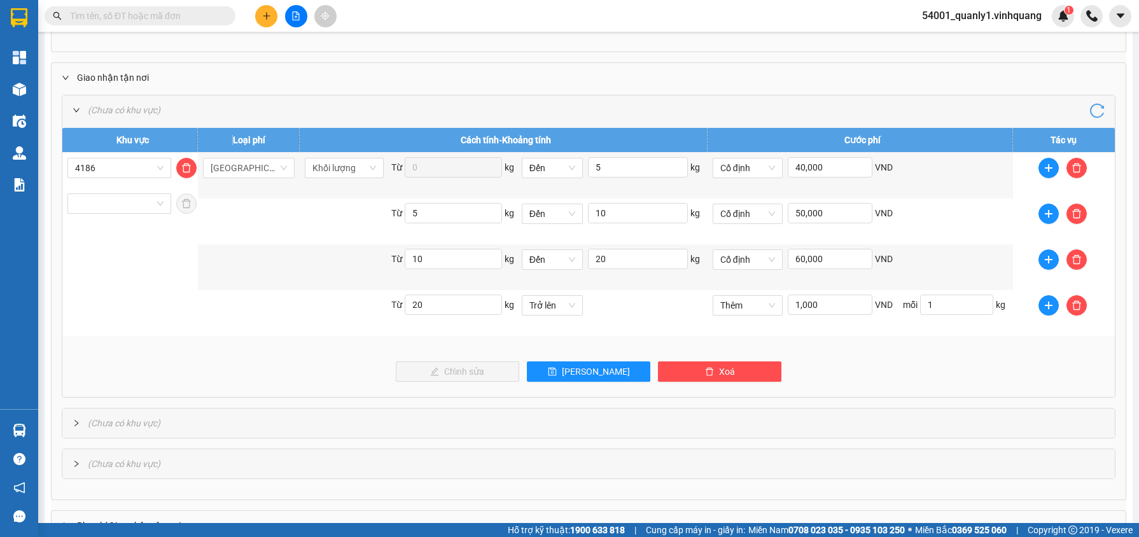
scroll to position [1391, 0]
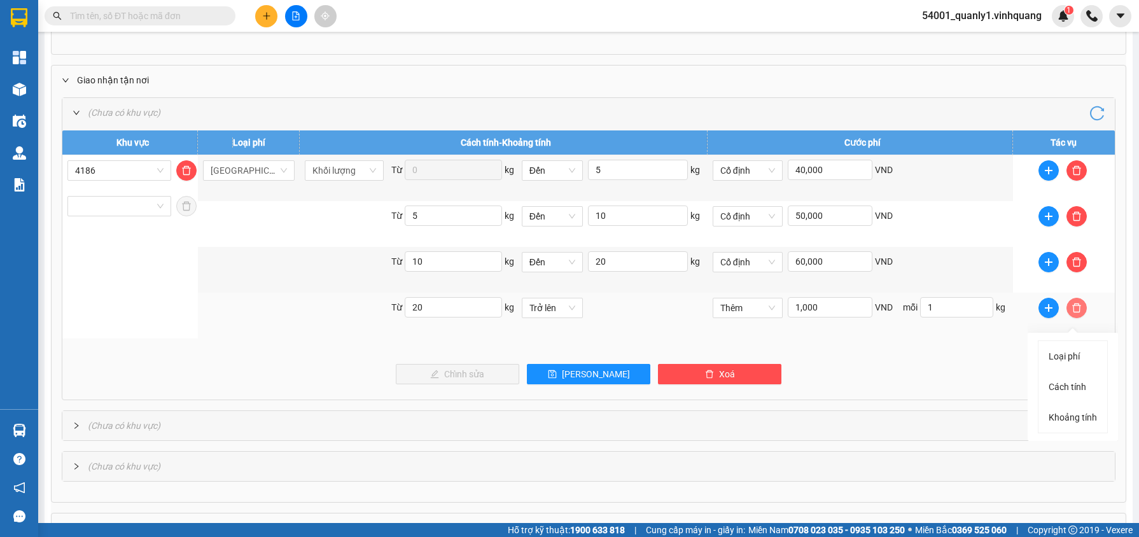
click at [1071, 309] on icon "delete" at bounding box center [1076, 308] width 10 height 10
click at [1061, 349] on li "Loại phí" at bounding box center [1072, 356] width 69 height 25
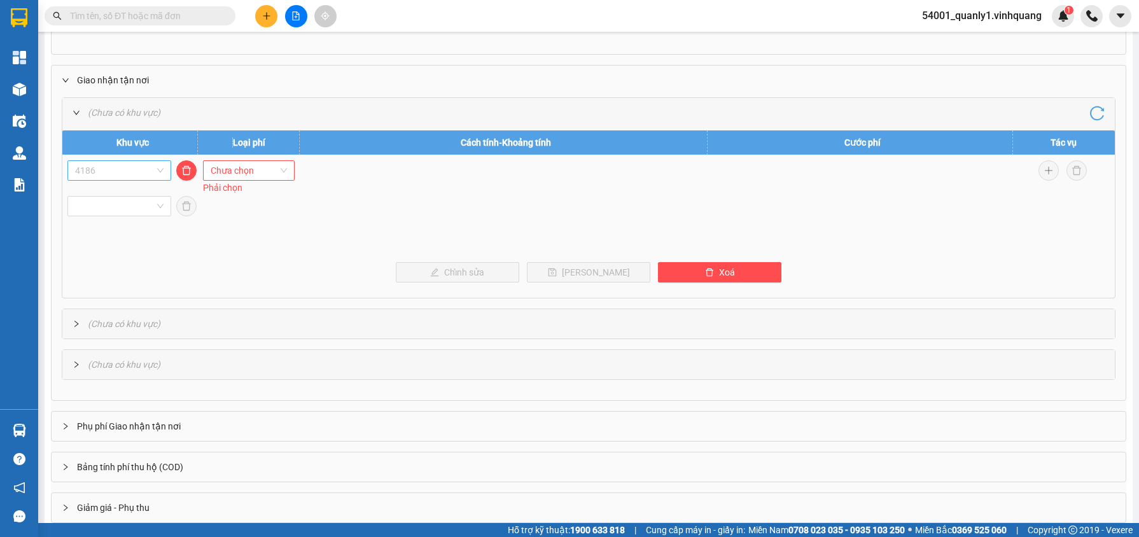
click at [115, 167] on span "4186" at bounding box center [119, 170] width 88 height 19
click at [116, 199] on span "[GEOGRAPHIC_DATA]" at bounding box center [117, 198] width 86 height 10
click at [244, 166] on span "Chưa chọn" at bounding box center [249, 170] width 76 height 19
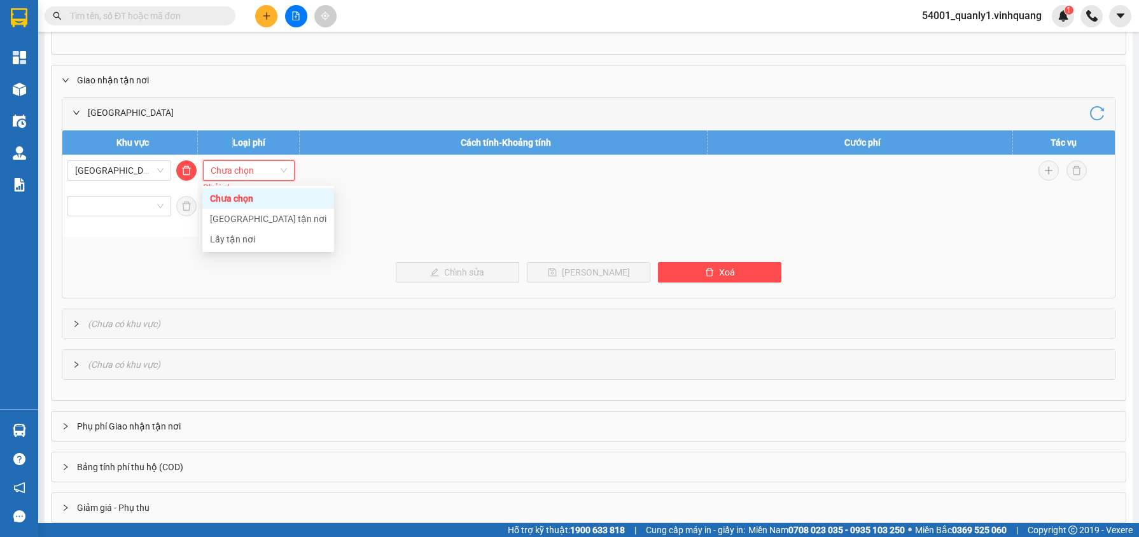
click at [238, 212] on div "[GEOGRAPHIC_DATA] tận nơi" at bounding box center [268, 219] width 116 height 14
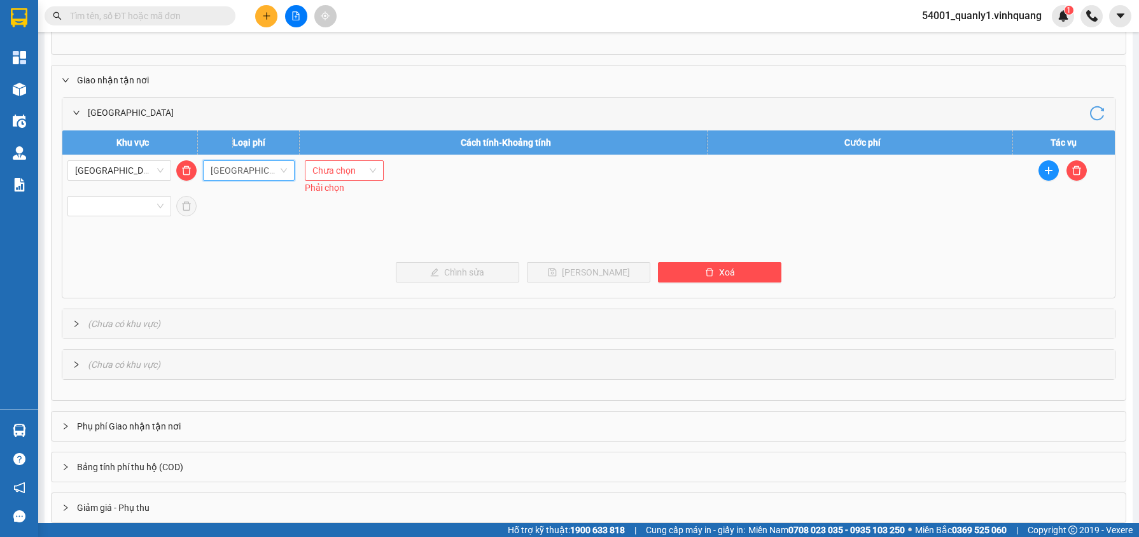
click at [337, 176] on span "Chưa chọn" at bounding box center [333, 170] width 43 height 10
click at [352, 283] on span "Khối lượng" at bounding box center [333, 280] width 43 height 10
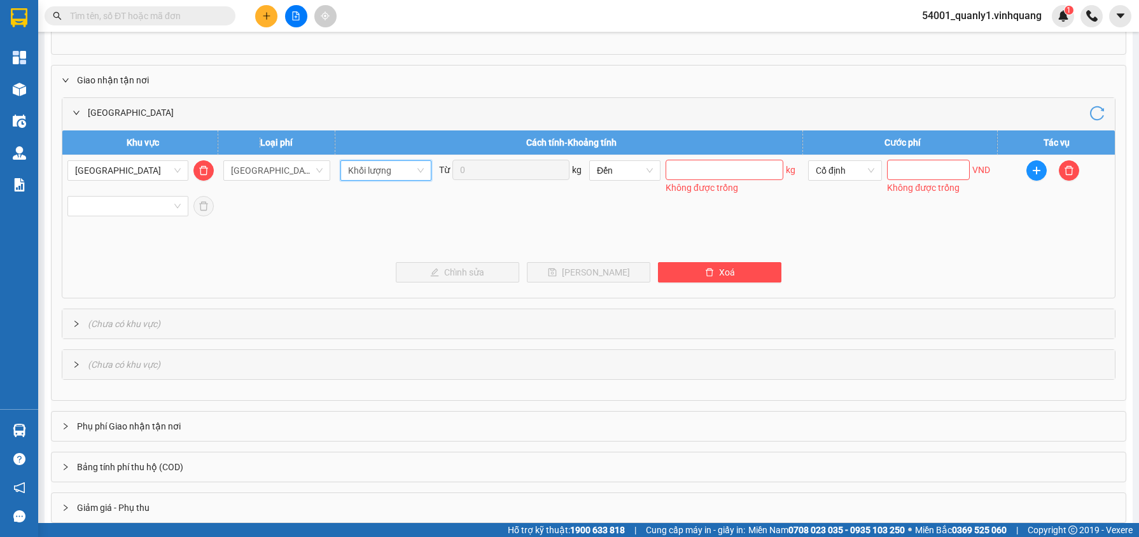
click at [373, 174] on span "Khối lượng" at bounding box center [369, 170] width 43 height 10
drag, startPoint x: 372, startPoint y: 344, endPoint x: 377, endPoint y: 339, distance: 6.8
click at [372, 344] on span "Khoảng cách" at bounding box center [373, 342] width 52 height 10
click at [668, 172] on input "text" at bounding box center [722, 170] width 115 height 20
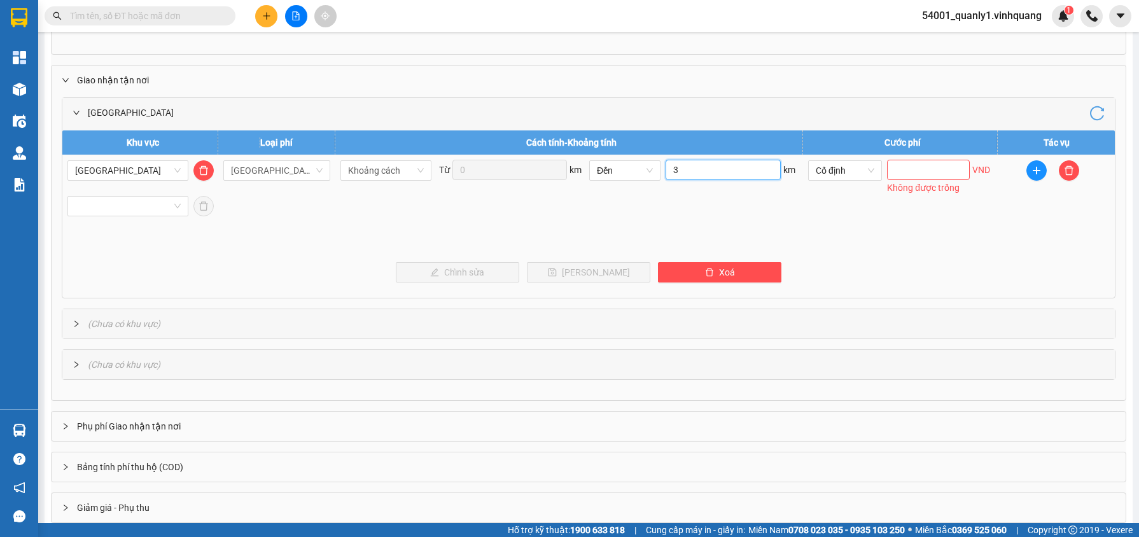
type input "3"
click at [912, 172] on input "text" at bounding box center [928, 170] width 83 height 20
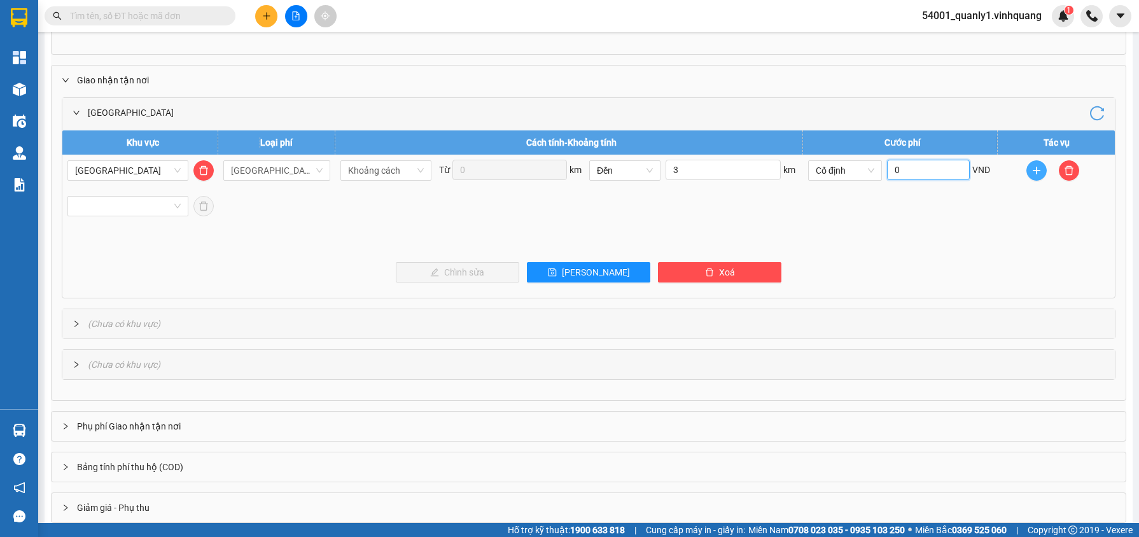
type input "0"
click at [1040, 170] on span "plus" at bounding box center [1036, 170] width 19 height 10
click at [1033, 244] on span "Khoảng tính" at bounding box center [1032, 249] width 48 height 10
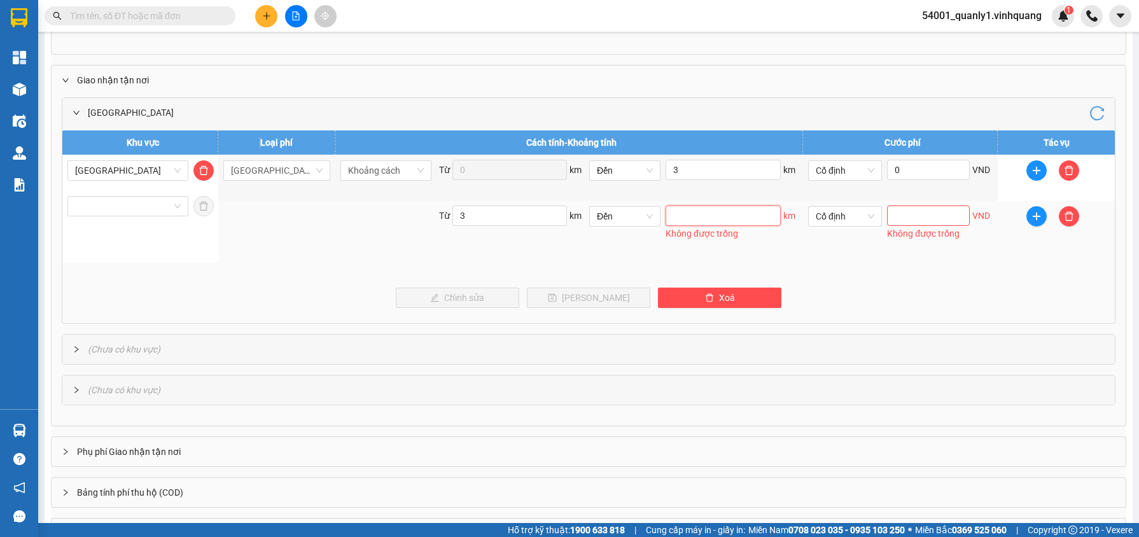
click at [707, 221] on input "text" at bounding box center [722, 216] width 115 height 20
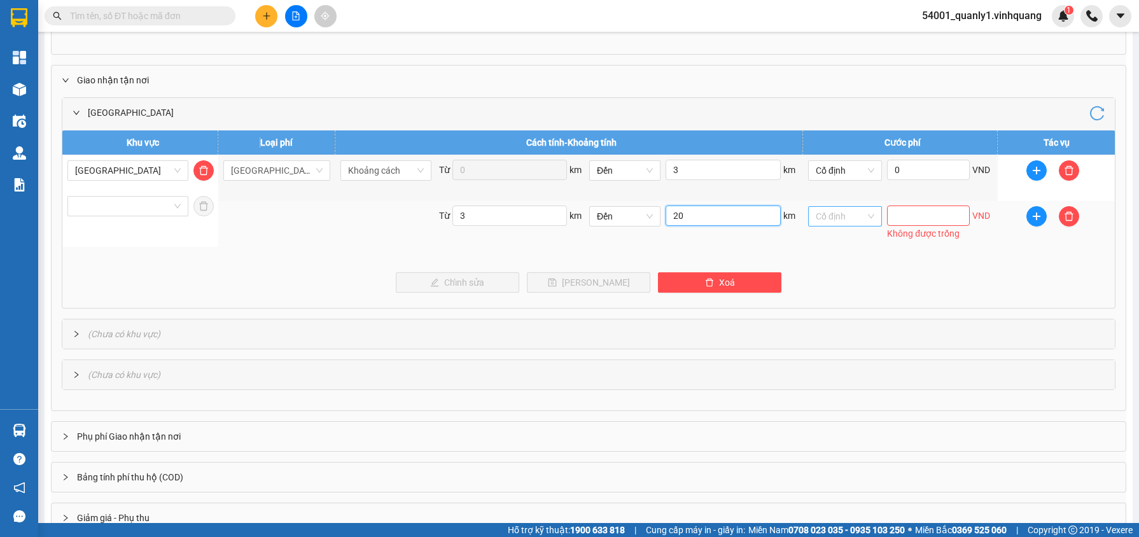
click at [847, 221] on span "Cố định" at bounding box center [845, 216] width 59 height 19
type input "20"
click at [832, 260] on span "Thêm" at bounding box center [823, 265] width 22 height 10
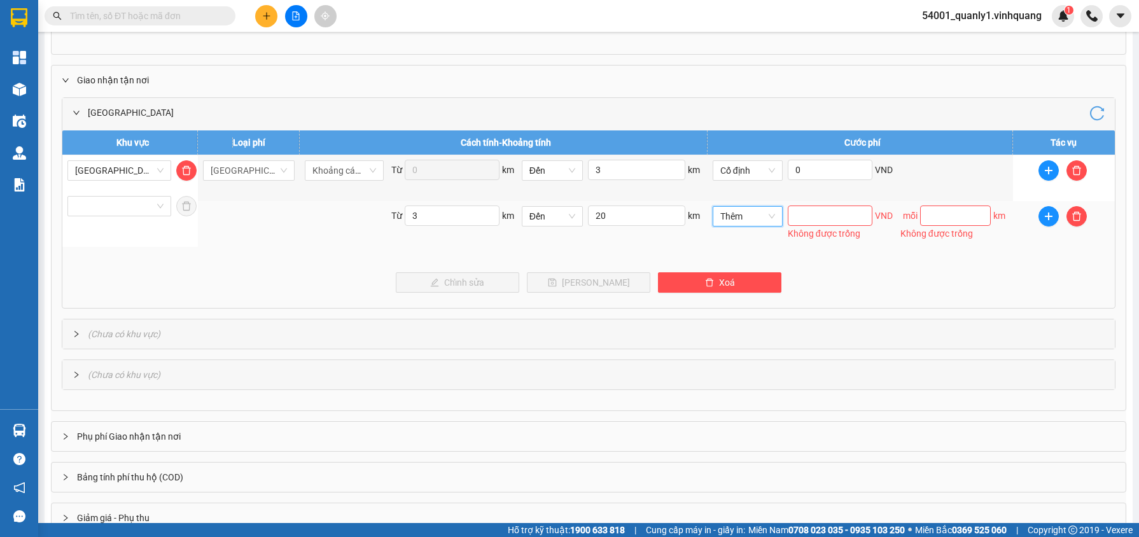
click at [909, 220] on span "mỗi" at bounding box center [910, 216] width 15 height 10
click at [840, 223] on input "text" at bounding box center [830, 216] width 85 height 20
type input "7,000"
click at [933, 218] on input "text" at bounding box center [955, 216] width 71 height 20
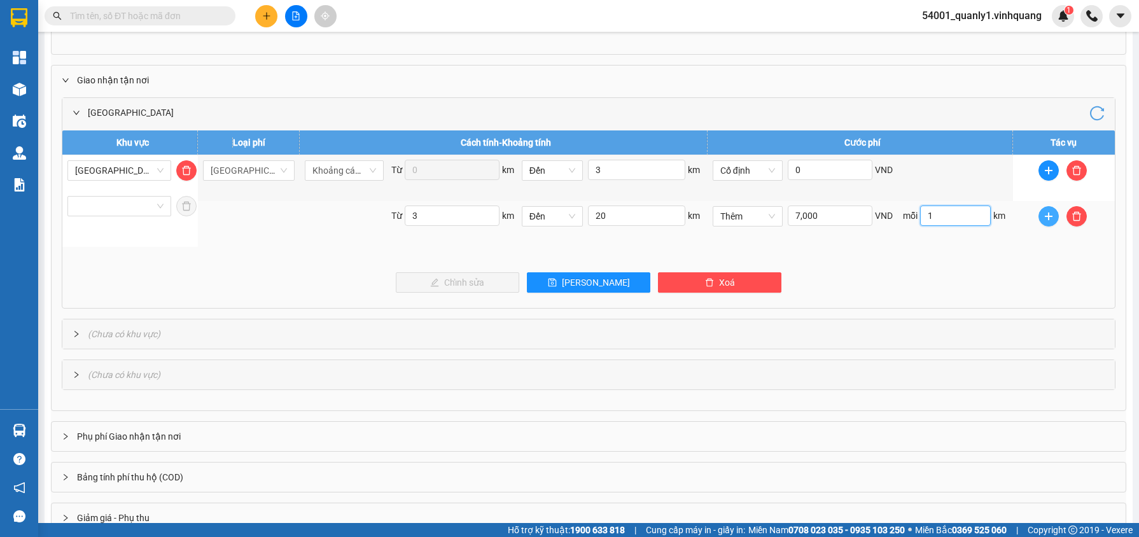
type input "1"
click at [1043, 221] on icon "plus" at bounding box center [1048, 216] width 10 height 10
click at [1054, 221] on span "plus" at bounding box center [1048, 216] width 19 height 10
click at [1039, 265] on span "Loại phí" at bounding box center [1044, 265] width 31 height 10
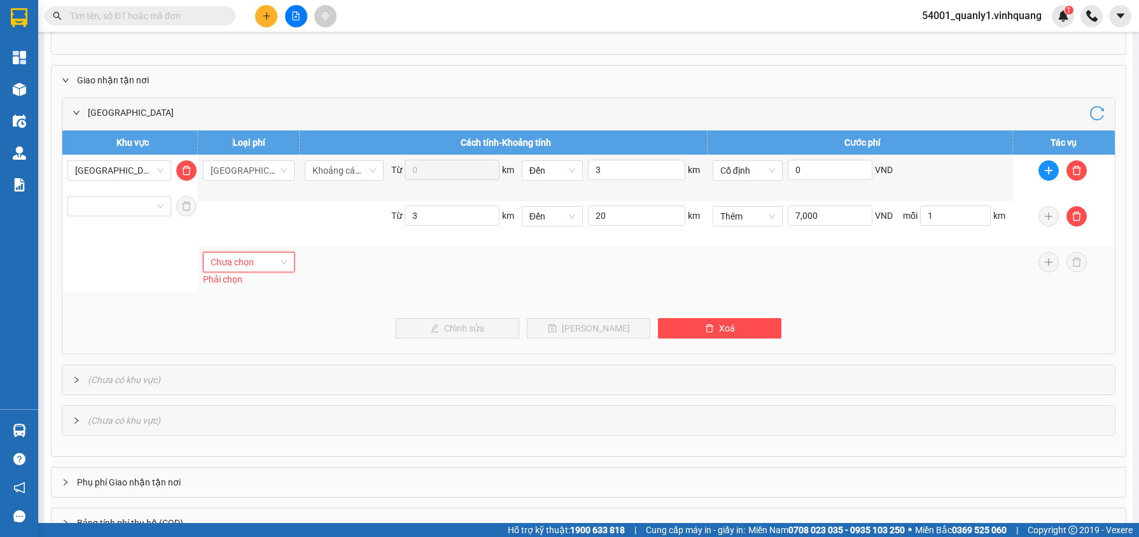
click at [268, 258] on span "Chưa chọn" at bounding box center [249, 262] width 76 height 19
click at [247, 305] on span "Lấy tận nơi" at bounding box center [232, 310] width 45 height 10
click at [355, 270] on span "Chưa chọn" at bounding box center [344, 262] width 64 height 19
click at [352, 429] on span "Khoảng cách" at bounding box center [338, 433] width 52 height 10
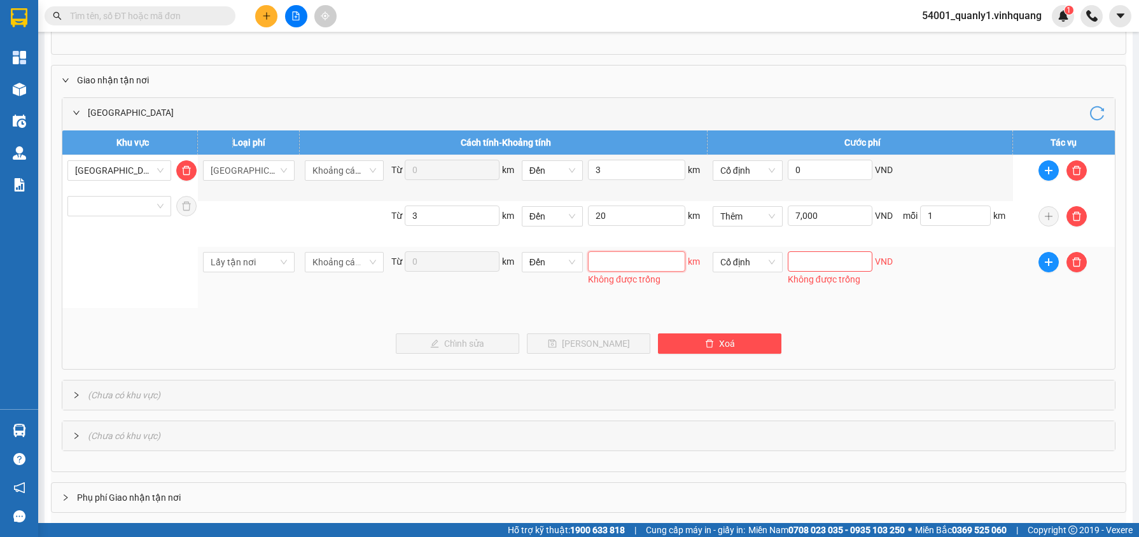
click at [620, 272] on input "text" at bounding box center [636, 261] width 97 height 20
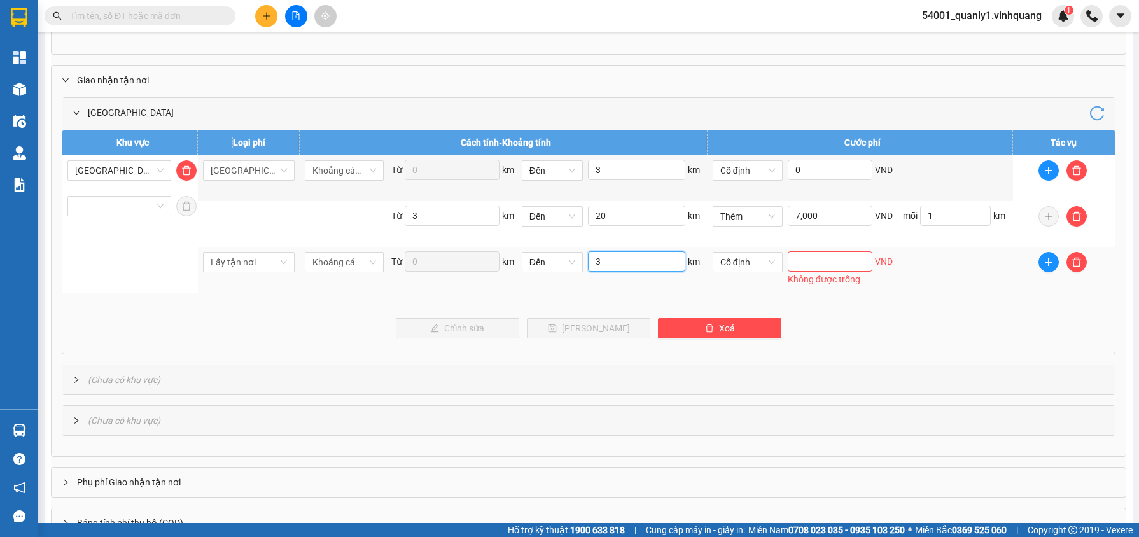
type input "3"
click at [842, 265] on input "text" at bounding box center [830, 261] width 85 height 20
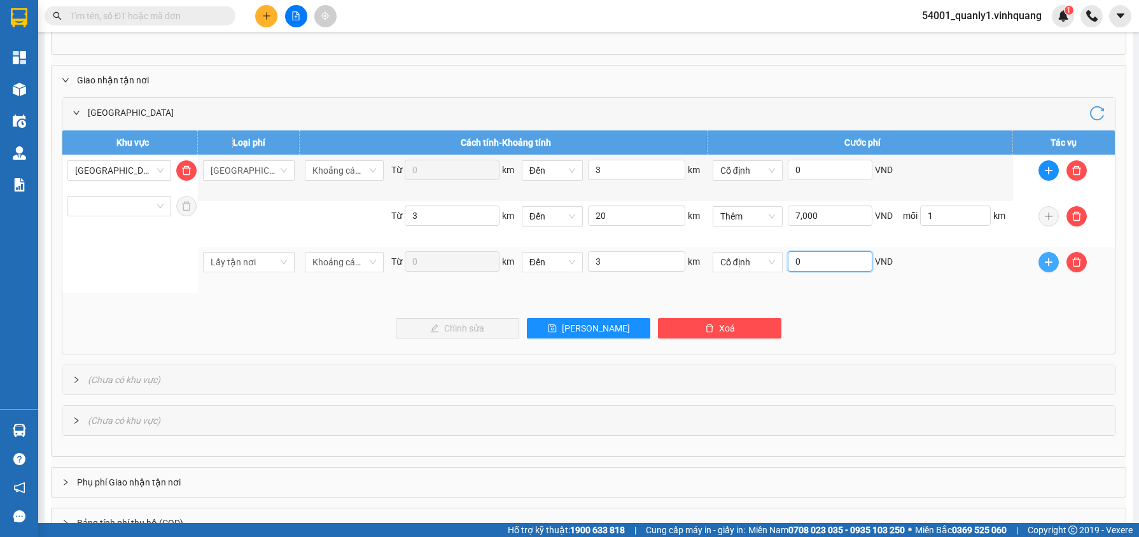
type input "0"
click at [1043, 266] on icon "plus" at bounding box center [1048, 262] width 10 height 10
click at [1030, 307] on span "Khoảng tính" at bounding box center [1045, 310] width 48 height 10
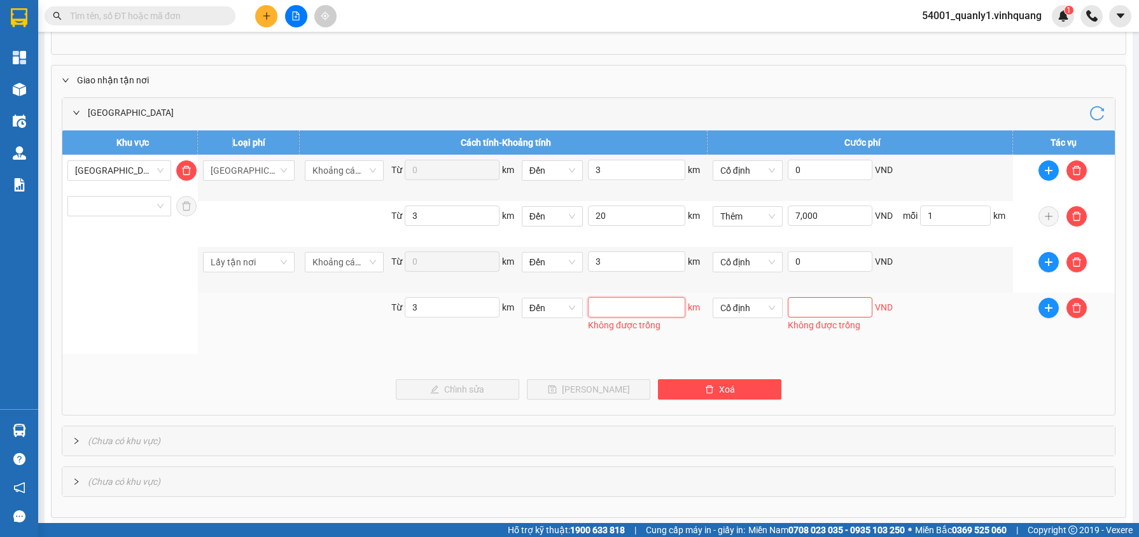
click at [602, 316] on input "text" at bounding box center [636, 307] width 97 height 20
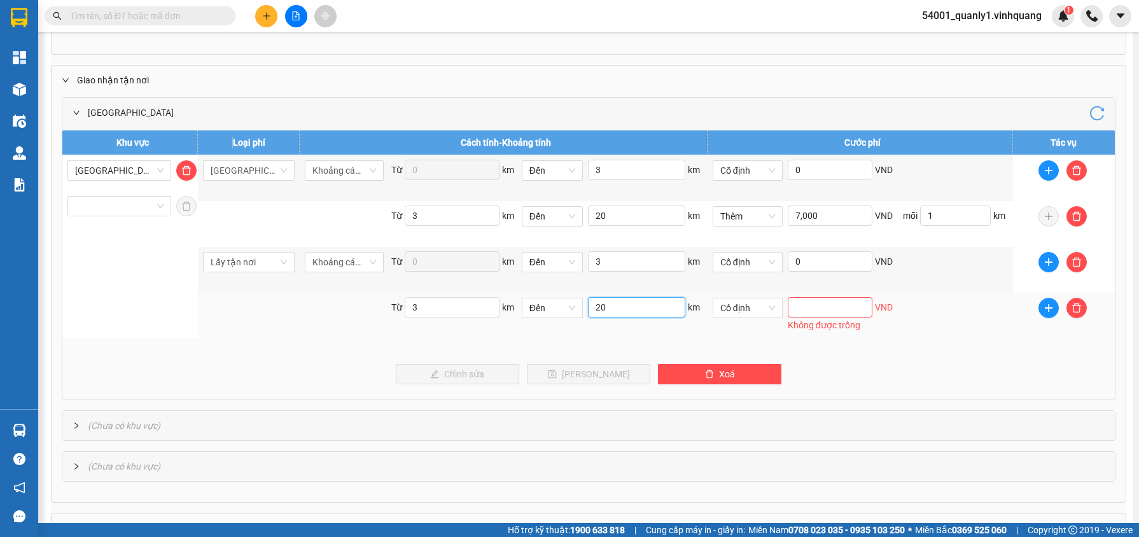
type input "20"
click at [790, 309] on input "text" at bounding box center [830, 307] width 85 height 20
click at [738, 309] on span "Cố định" at bounding box center [735, 308] width 30 height 10
click at [734, 355] on span "Thêm" at bounding box center [729, 356] width 22 height 10
click at [838, 318] on div "VND" at bounding box center [842, 308] width 108 height 20
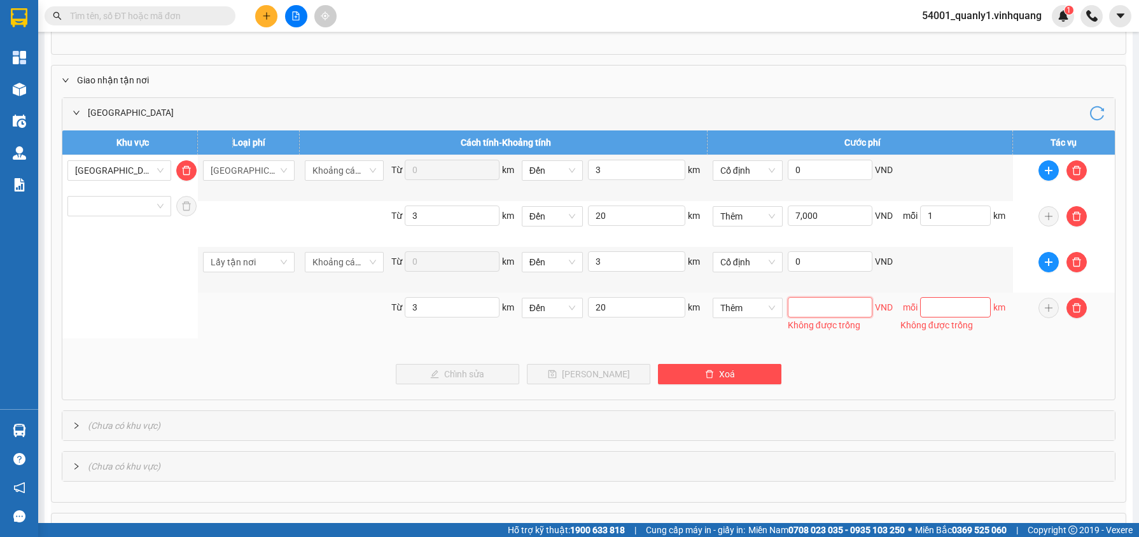
click at [836, 317] on input "text" at bounding box center [830, 307] width 85 height 20
type input "7,000"
click at [930, 306] on input "text" at bounding box center [955, 307] width 71 height 20
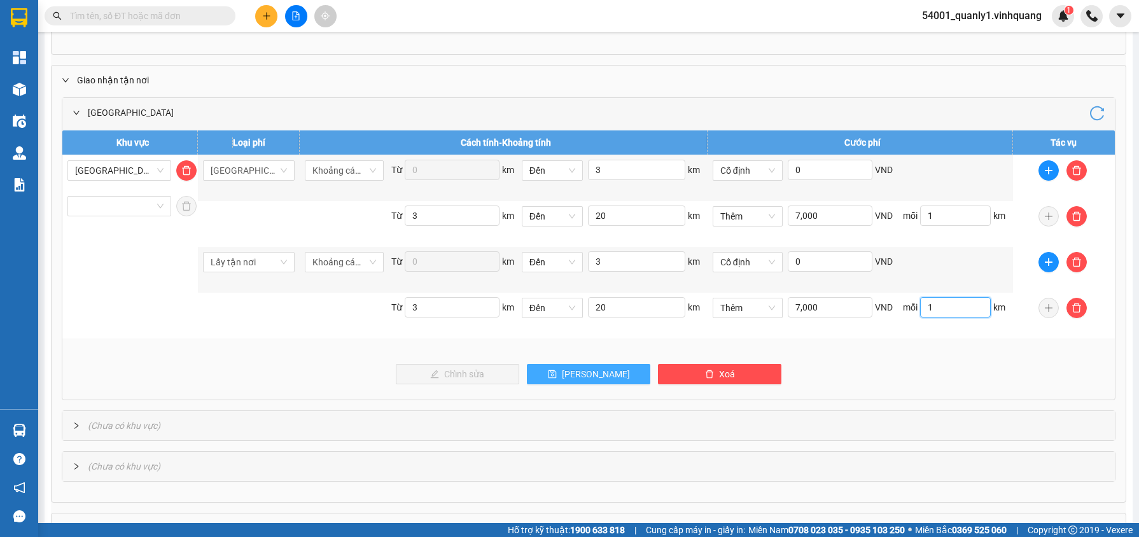
type input "1"
click at [615, 372] on button "[PERSON_NAME]" at bounding box center [588, 374] width 123 height 20
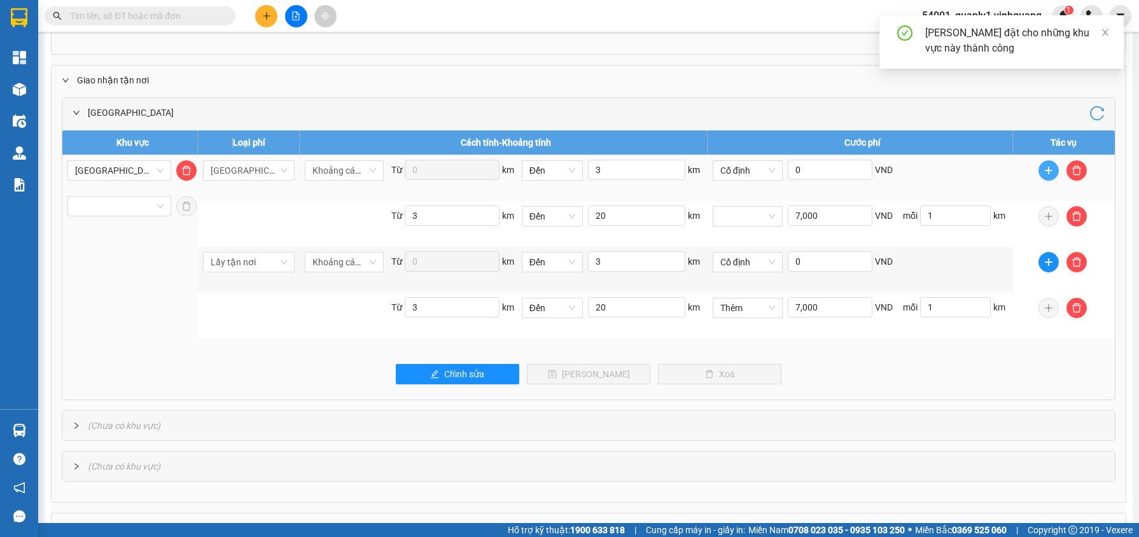
click at [1053, 175] on span "plus" at bounding box center [1048, 170] width 19 height 10
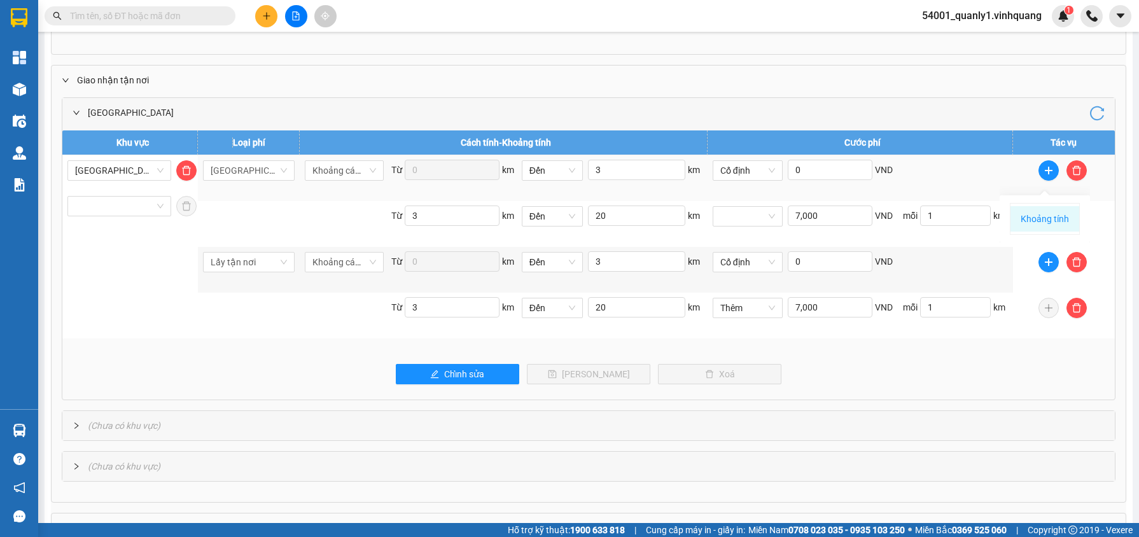
click at [1035, 217] on span "Khoảng tính" at bounding box center [1045, 219] width 48 height 10
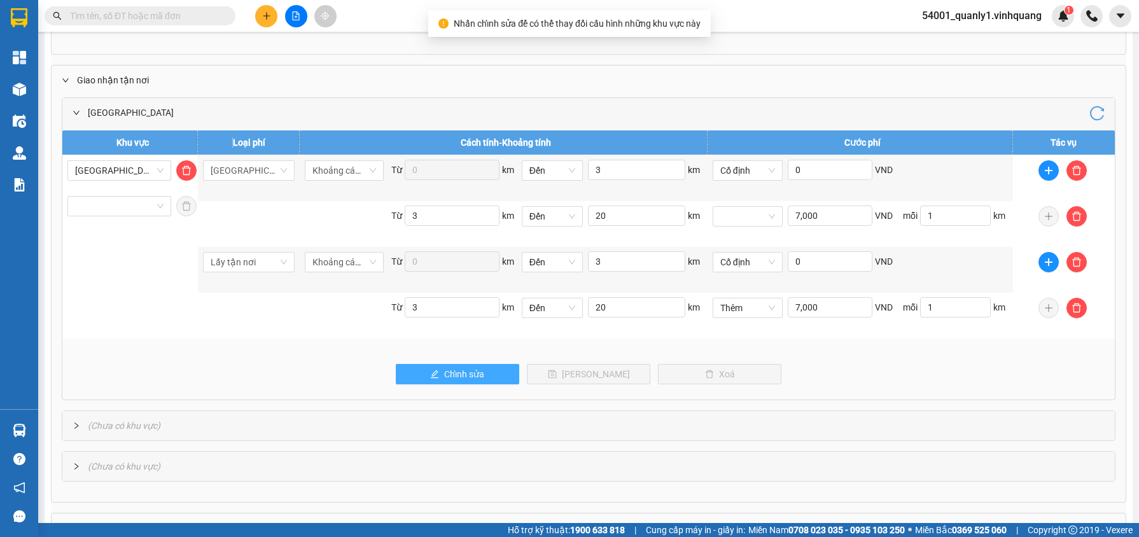
click at [396, 379] on button "Chỉnh sửa" at bounding box center [457, 374] width 123 height 20
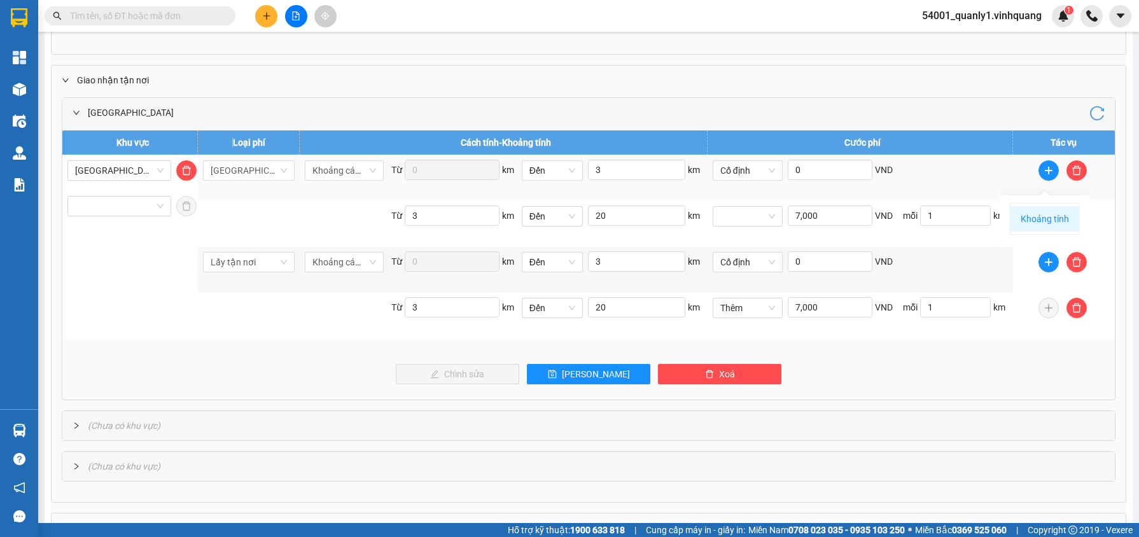
click at [1035, 212] on li "Khoảng tính" at bounding box center [1044, 218] width 69 height 25
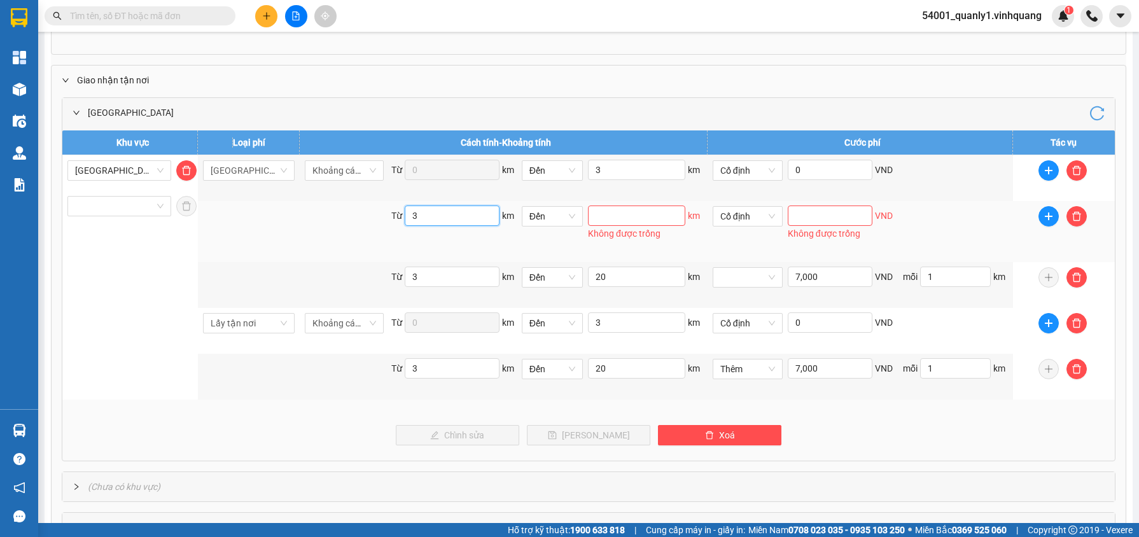
click at [420, 207] on input "3" at bounding box center [452, 216] width 95 height 20
drag, startPoint x: 417, startPoint y: 214, endPoint x: 401, endPoint y: 216, distance: 16.7
click at [401, 216] on span "Từ 3 km" at bounding box center [453, 216] width 128 height 20
type input "20"
click at [594, 212] on input "text" at bounding box center [636, 216] width 97 height 20
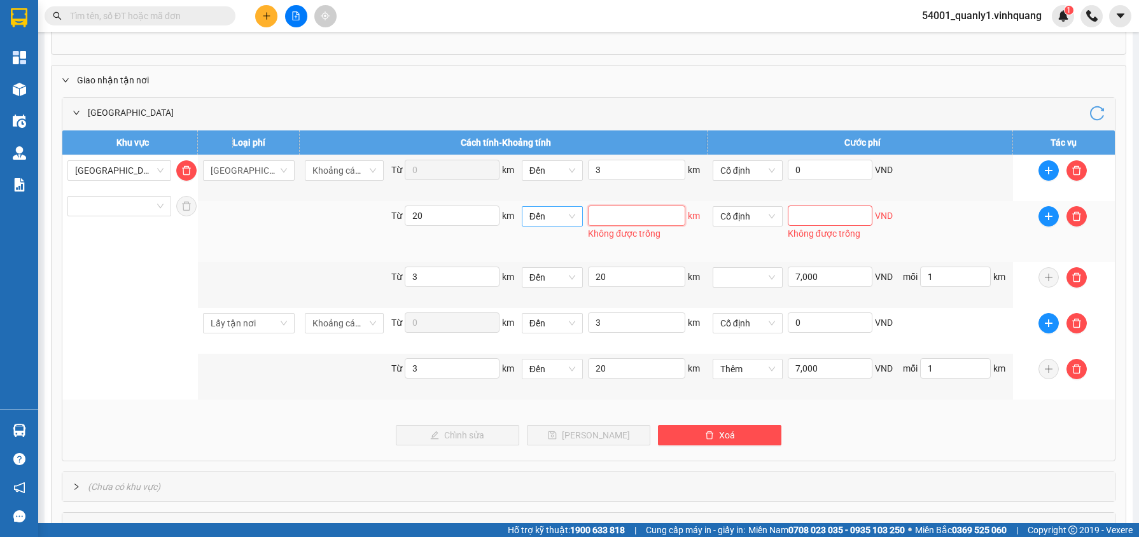
click at [571, 223] on span "Đến" at bounding box center [552, 216] width 46 height 19
click at [561, 263] on div "Trở lên" at bounding box center [550, 265] width 46 height 14
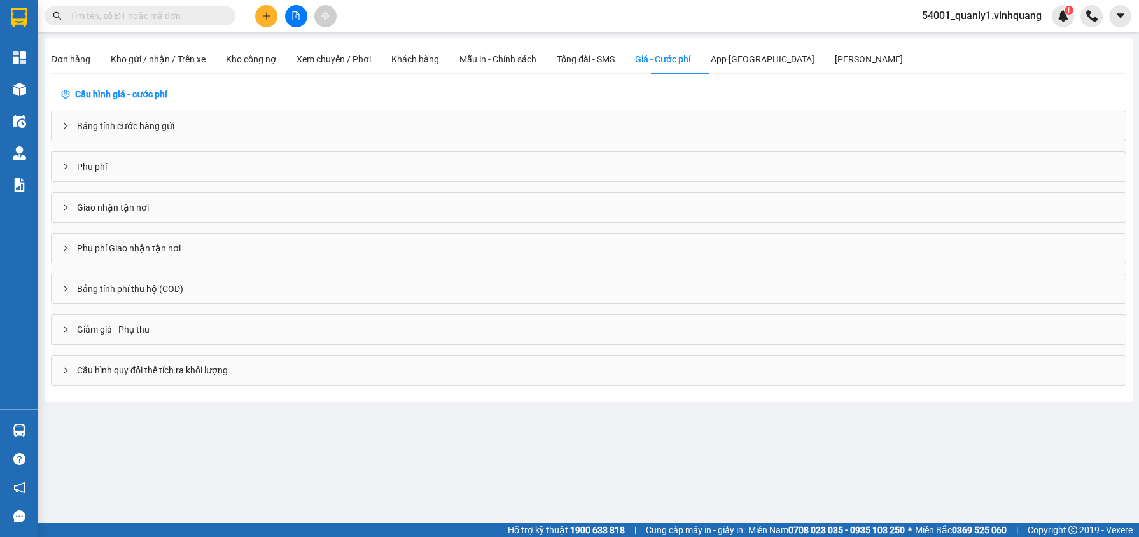
click at [130, 200] on span "Giao nhận tận nơi" at bounding box center [113, 207] width 72 height 14
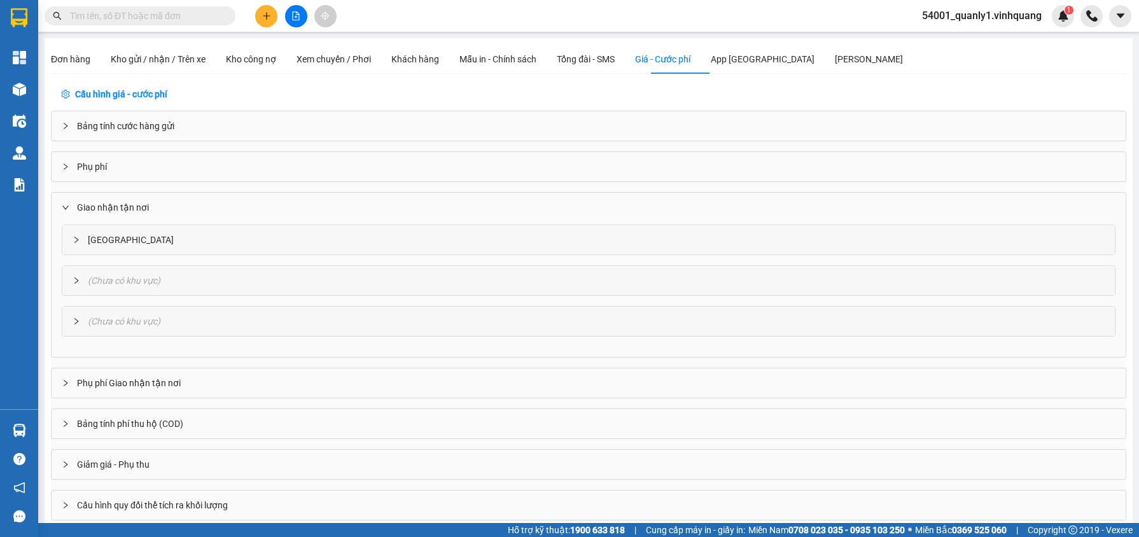
click at [165, 246] on div "[GEOGRAPHIC_DATA]" at bounding box center [588, 239] width 1052 height 29
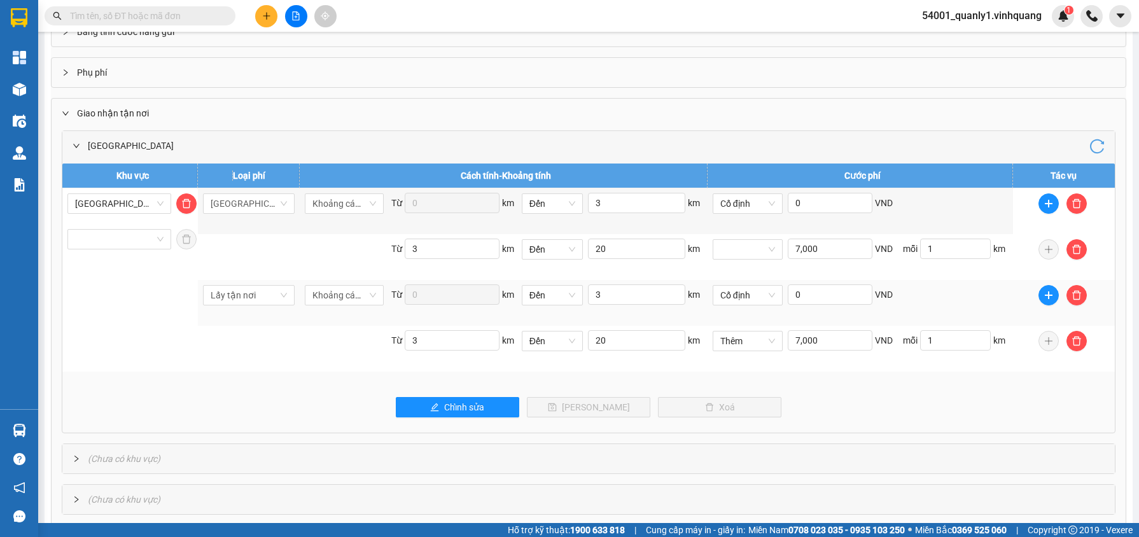
scroll to position [97, 0]
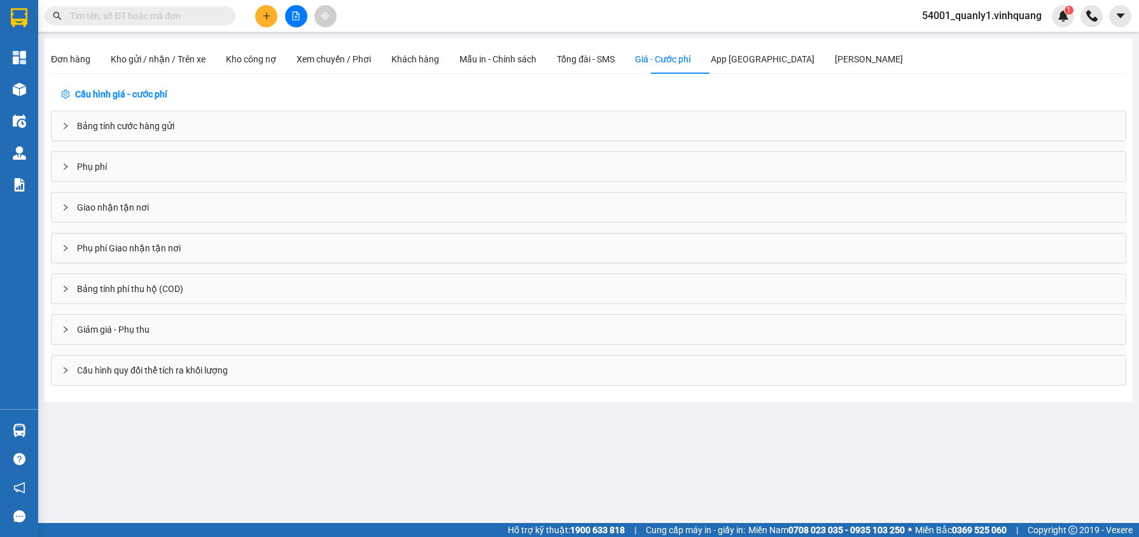
click at [264, 19] on icon "plus" at bounding box center [266, 15] width 9 height 9
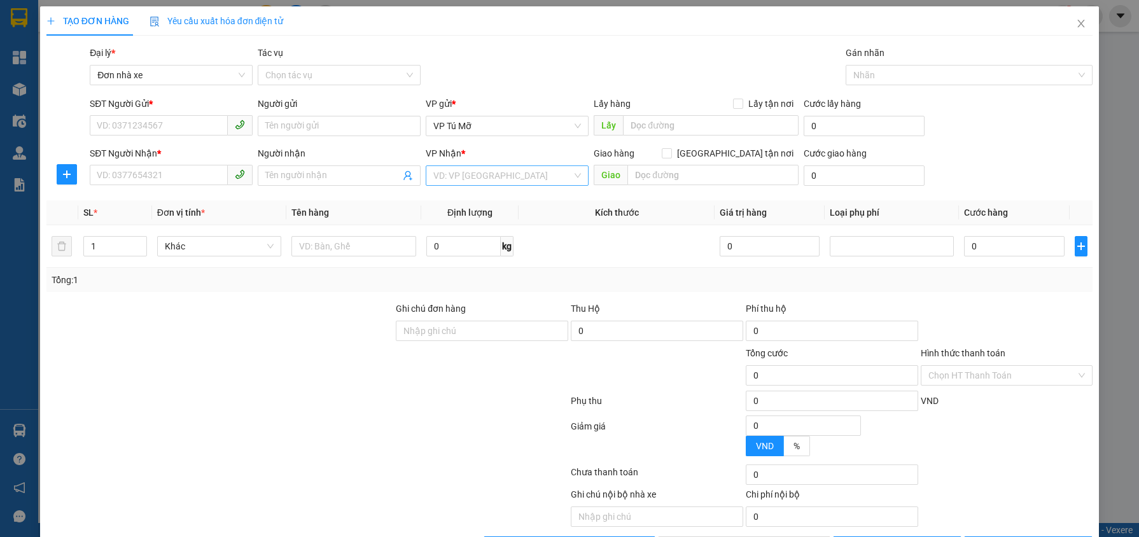
click at [471, 184] on input "search" at bounding box center [502, 175] width 139 height 19
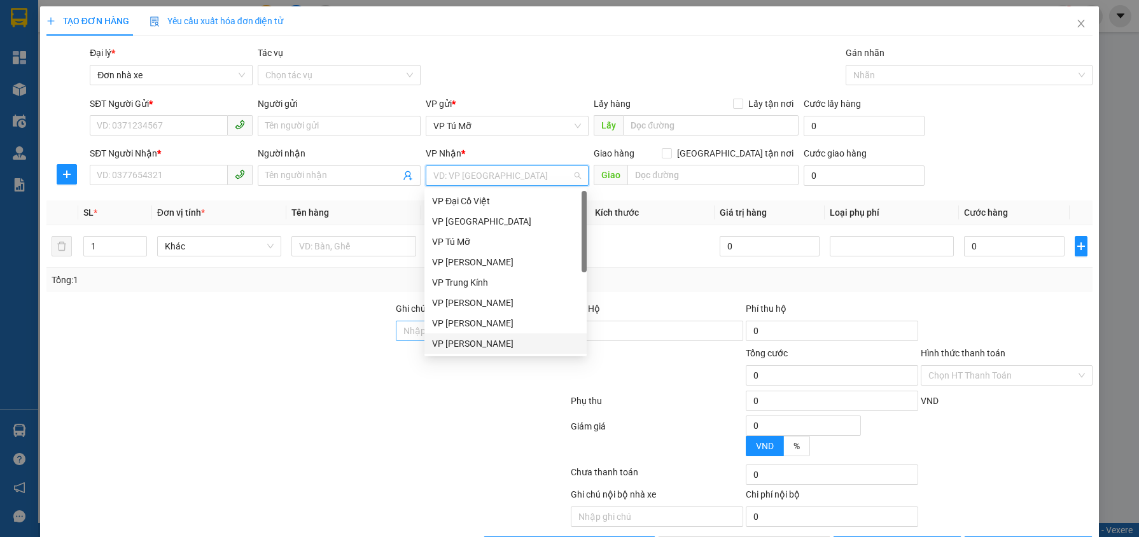
drag, startPoint x: 503, startPoint y: 342, endPoint x: 514, endPoint y: 335, distance: 13.1
click at [502, 342] on div "VP [PERSON_NAME]" at bounding box center [505, 344] width 147 height 14
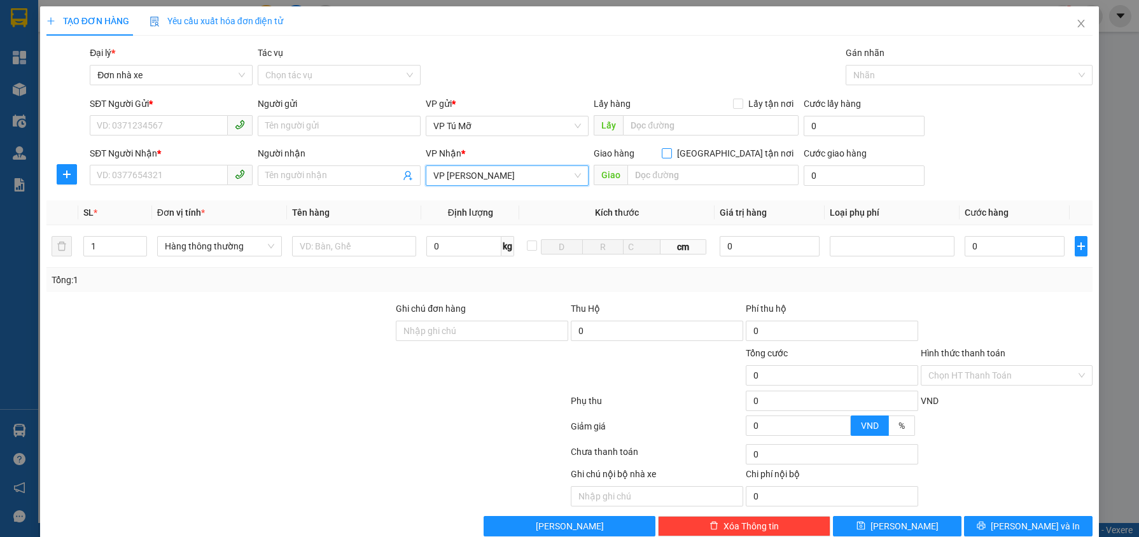
click at [671, 157] on input "[GEOGRAPHIC_DATA] tận nơi" at bounding box center [666, 152] width 9 height 9
checkbox input "true"
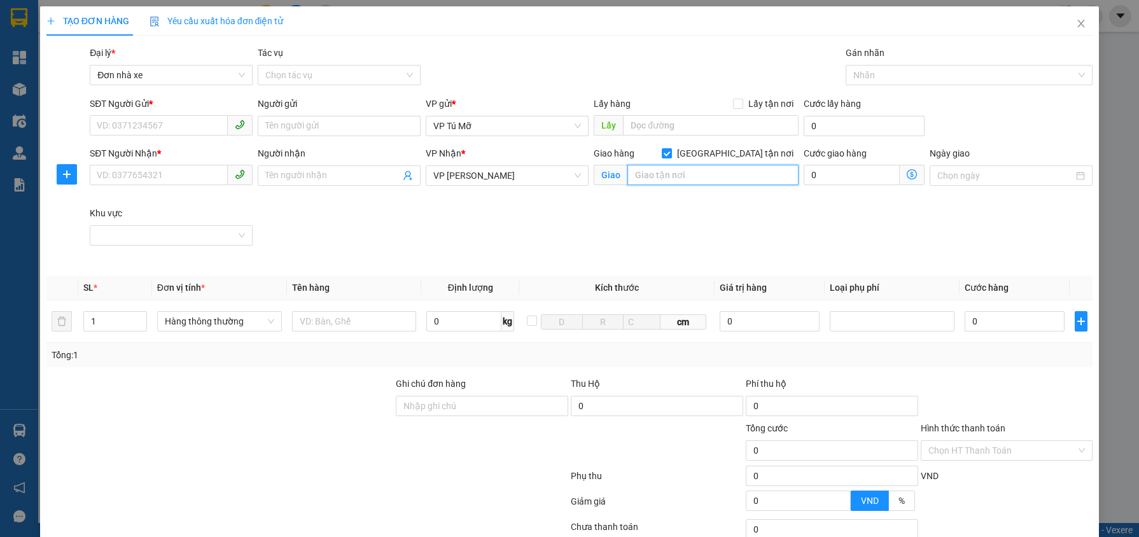
click at [716, 183] on input "text" at bounding box center [712, 175] width 171 height 20
click at [711, 166] on input "91 Bà Triệu" at bounding box center [712, 175] width 171 height 20
click at [704, 174] on input "91 Bà Triệu" at bounding box center [712, 175] width 171 height 20
type input "91 Bà Triệu, [GEOGRAPHIC_DATA], [GEOGRAPHIC_DATA]"
click at [908, 173] on icon "dollar-circle" at bounding box center [912, 174] width 10 height 10
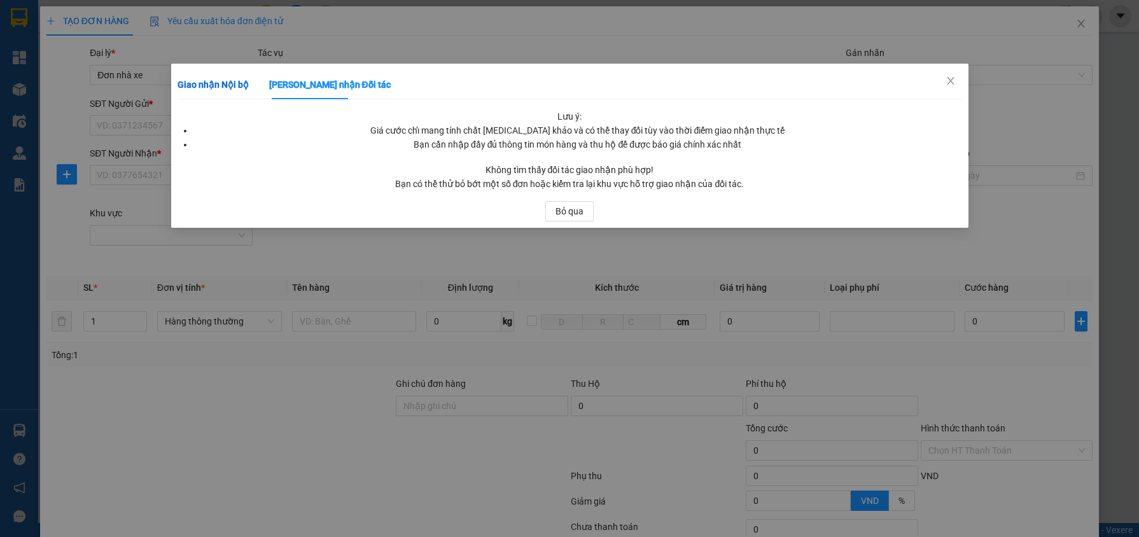
click at [223, 91] on div "Giao nhận Nội bộ" at bounding box center [213, 85] width 71 height 14
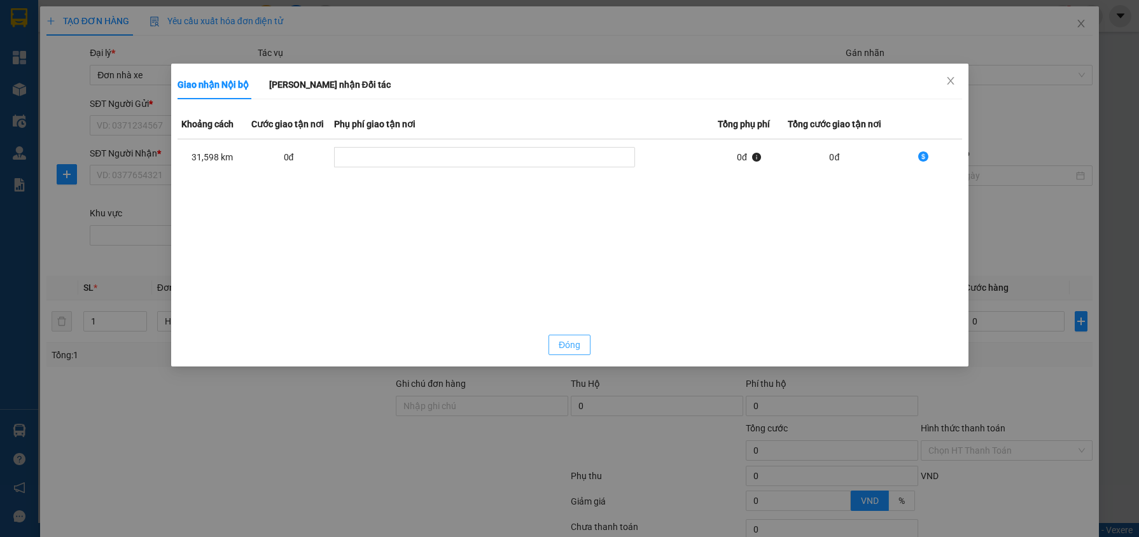
click at [572, 346] on span "Đóng" at bounding box center [570, 345] width 22 height 14
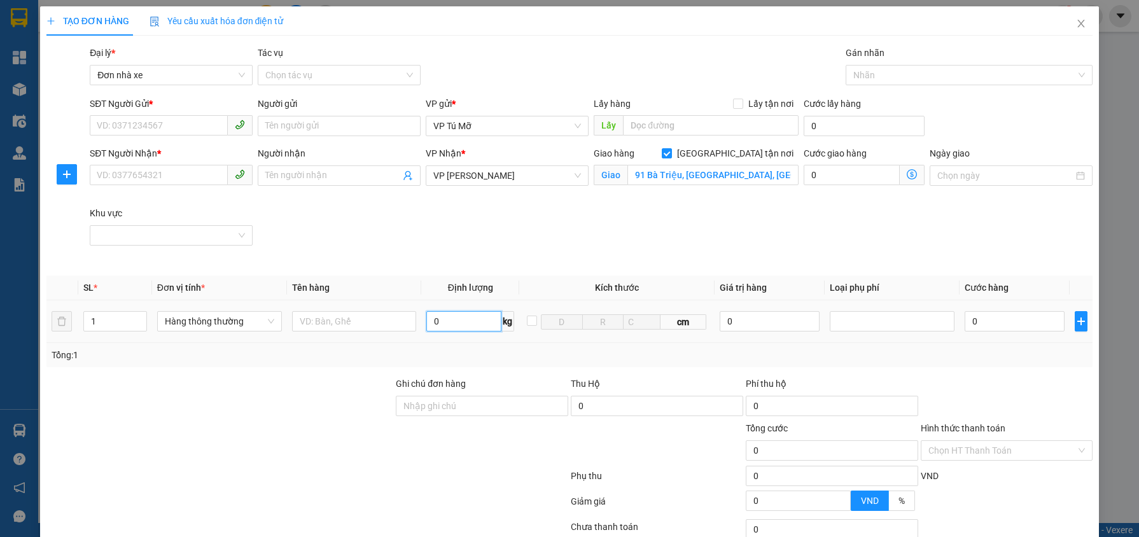
click at [447, 324] on input "0" at bounding box center [463, 321] width 75 height 20
type input "1"
click at [524, 291] on th "Kích thước" at bounding box center [616, 287] width 195 height 25
type input "30.000"
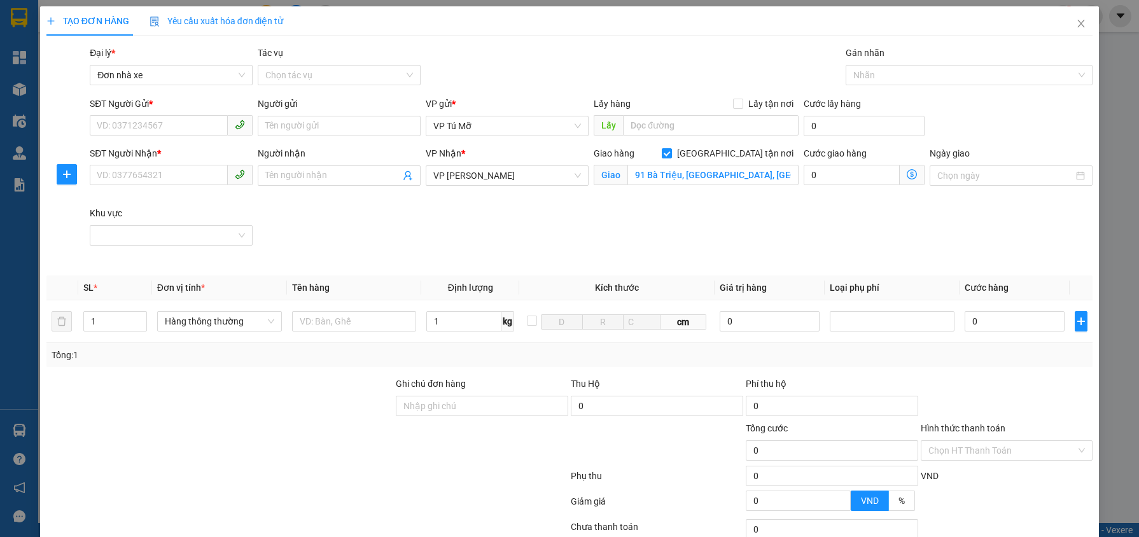
type input "30.000"
click at [526, 240] on div "SĐT Người Nhận * VD: 0377654321 Người nhận Tên người nhận VP Nhận * VP [PERSON_…" at bounding box center [591, 206] width 1008 height 120
click at [132, 237] on input "Khu vực" at bounding box center [166, 235] width 139 height 19
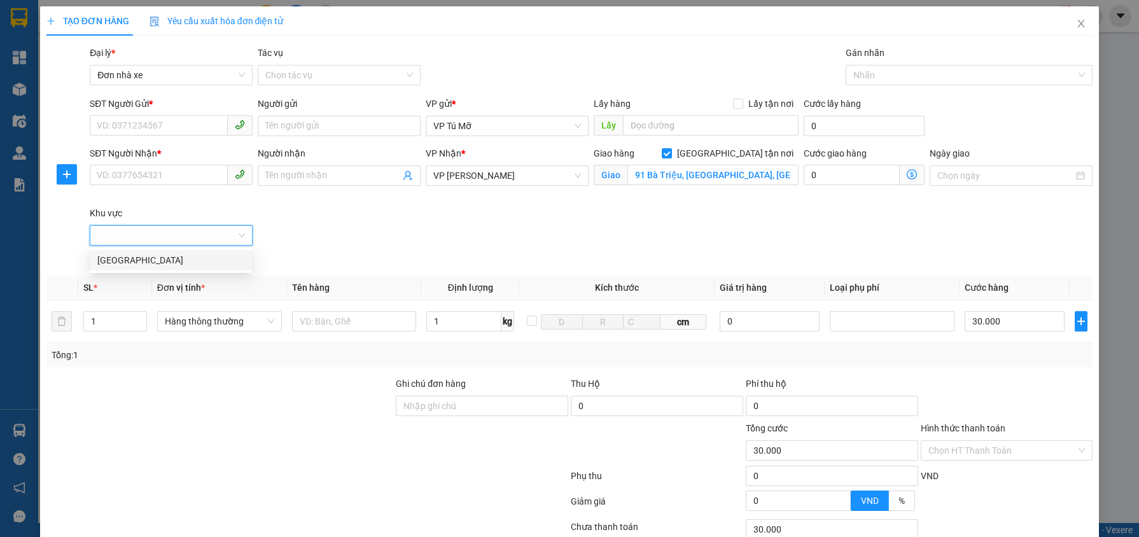
click at [143, 268] on div "[GEOGRAPHIC_DATA]" at bounding box center [171, 260] width 162 height 20
click at [622, 247] on div "SĐT Người Nhận * VD: 0377654321 Người nhận Tên người nhận VP Nhận * VP [PERSON_…" at bounding box center [591, 206] width 1008 height 120
click at [914, 168] on span "Giao nhận Nội bộ Giao nhận Đối tác Khoảng cách Cước giao tận nơi Phụ phí giao t…" at bounding box center [912, 175] width 25 height 20
click at [907, 176] on icon "dollar-circle" at bounding box center [912, 174] width 10 height 10
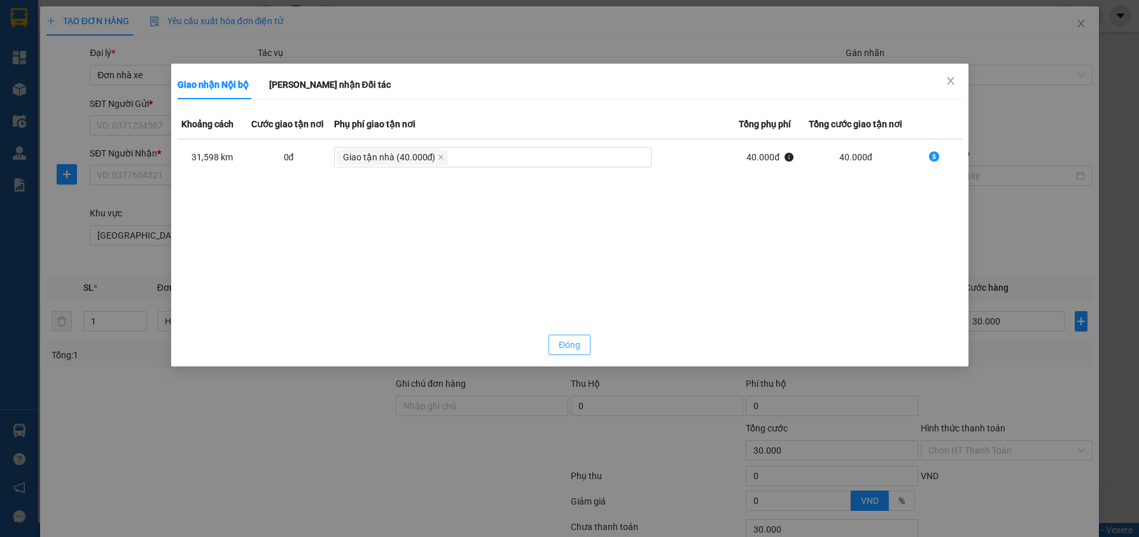
click at [575, 335] on button "Đóng" at bounding box center [569, 345] width 42 height 20
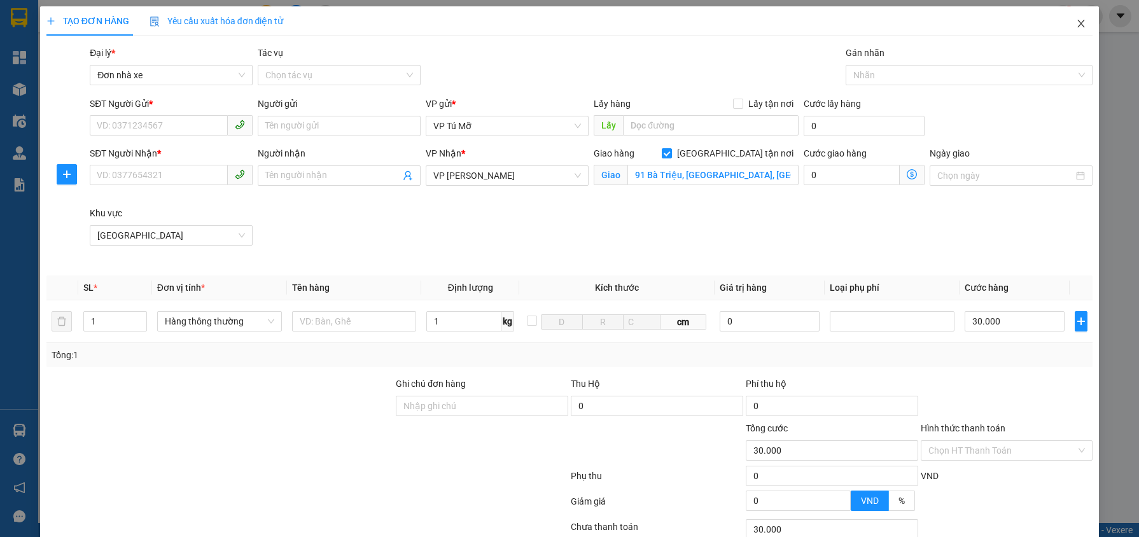
click at [1076, 33] on span "Close" at bounding box center [1081, 24] width 36 height 36
